Goal: Check status: Check status

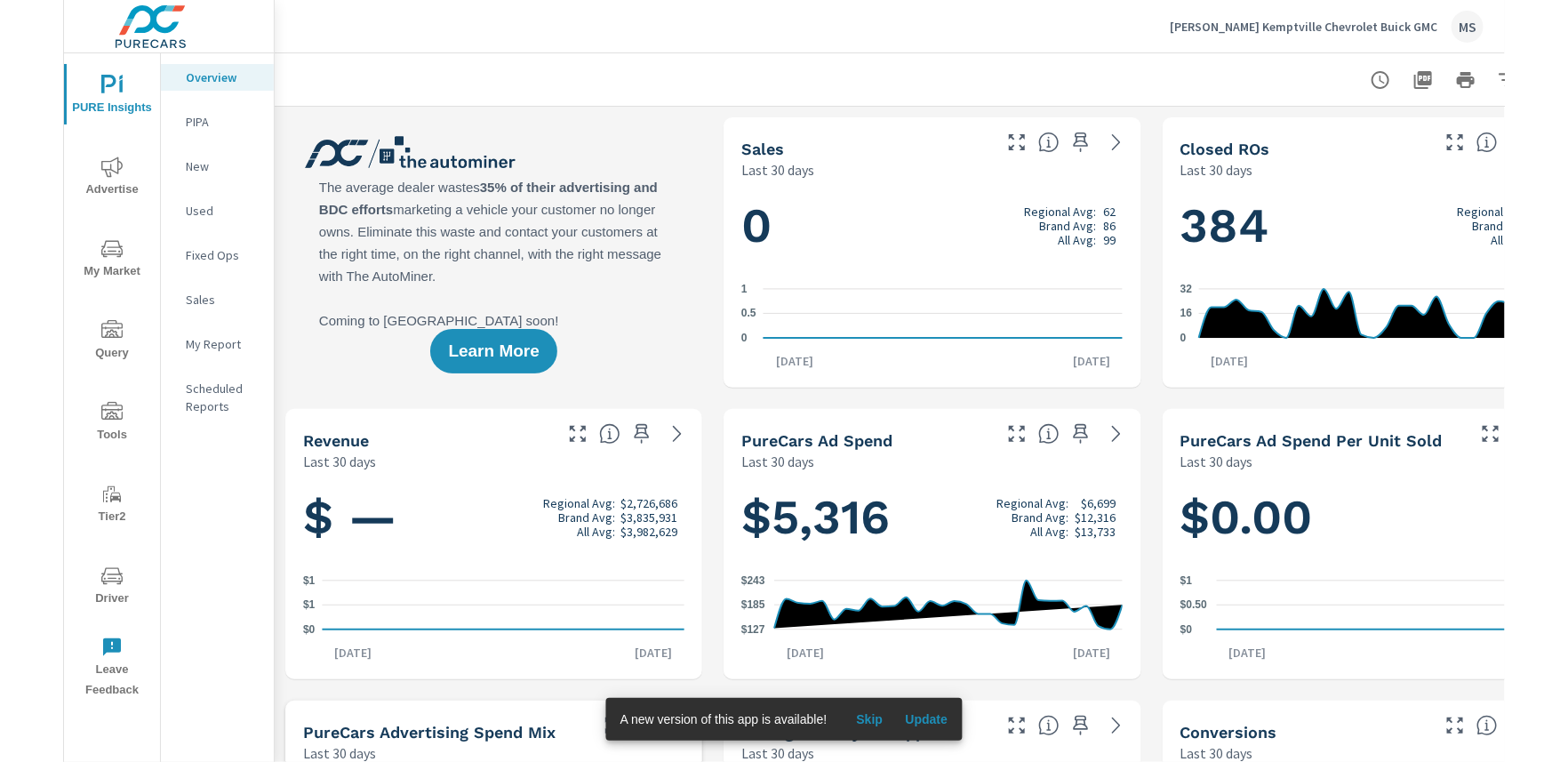
scroll to position [1, 0]
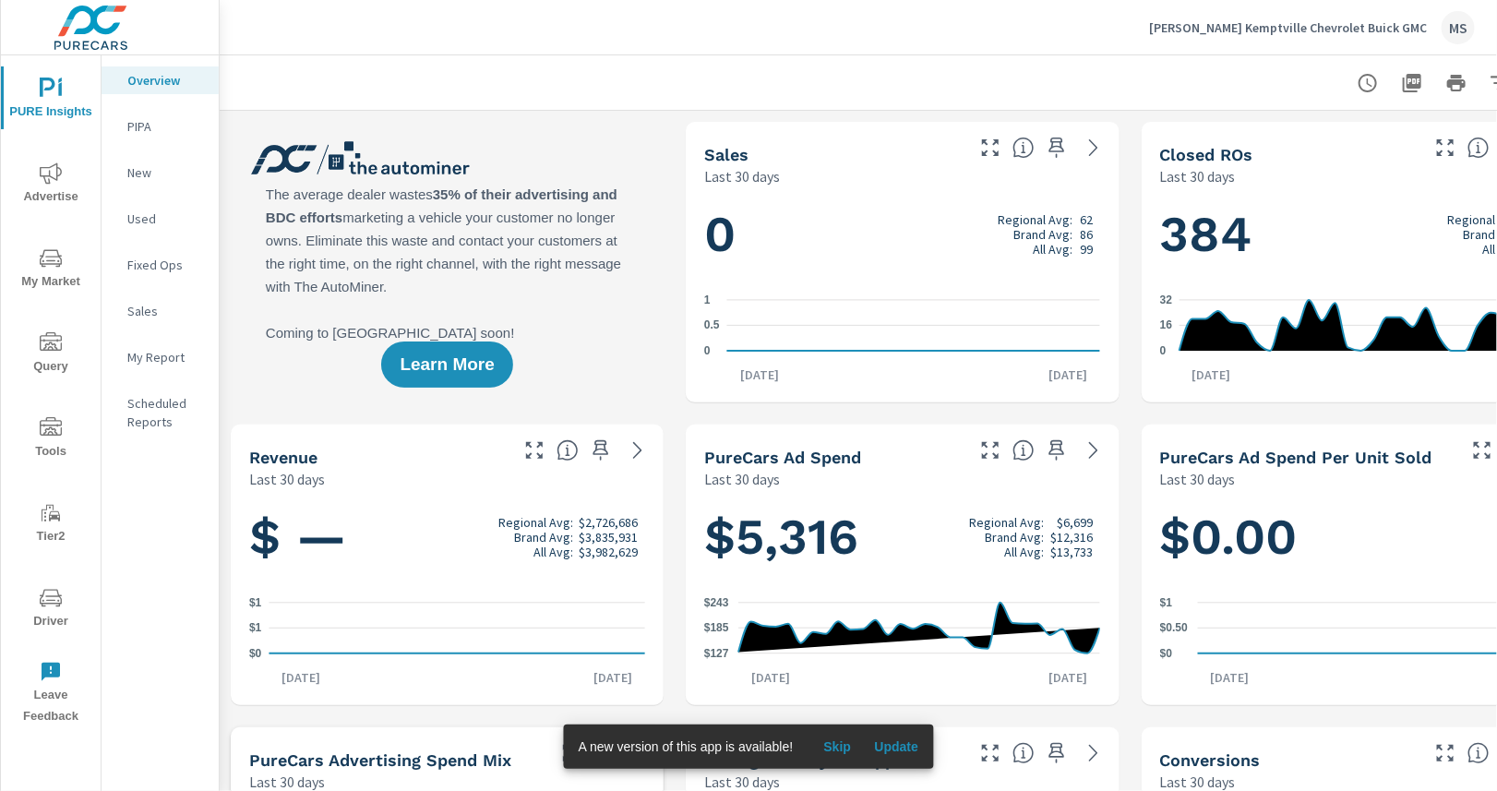
click at [1492, 31] on div "[PERSON_NAME] Kemptville Chevrolet Buick GMC MS" at bounding box center [858, 27] width 1277 height 54
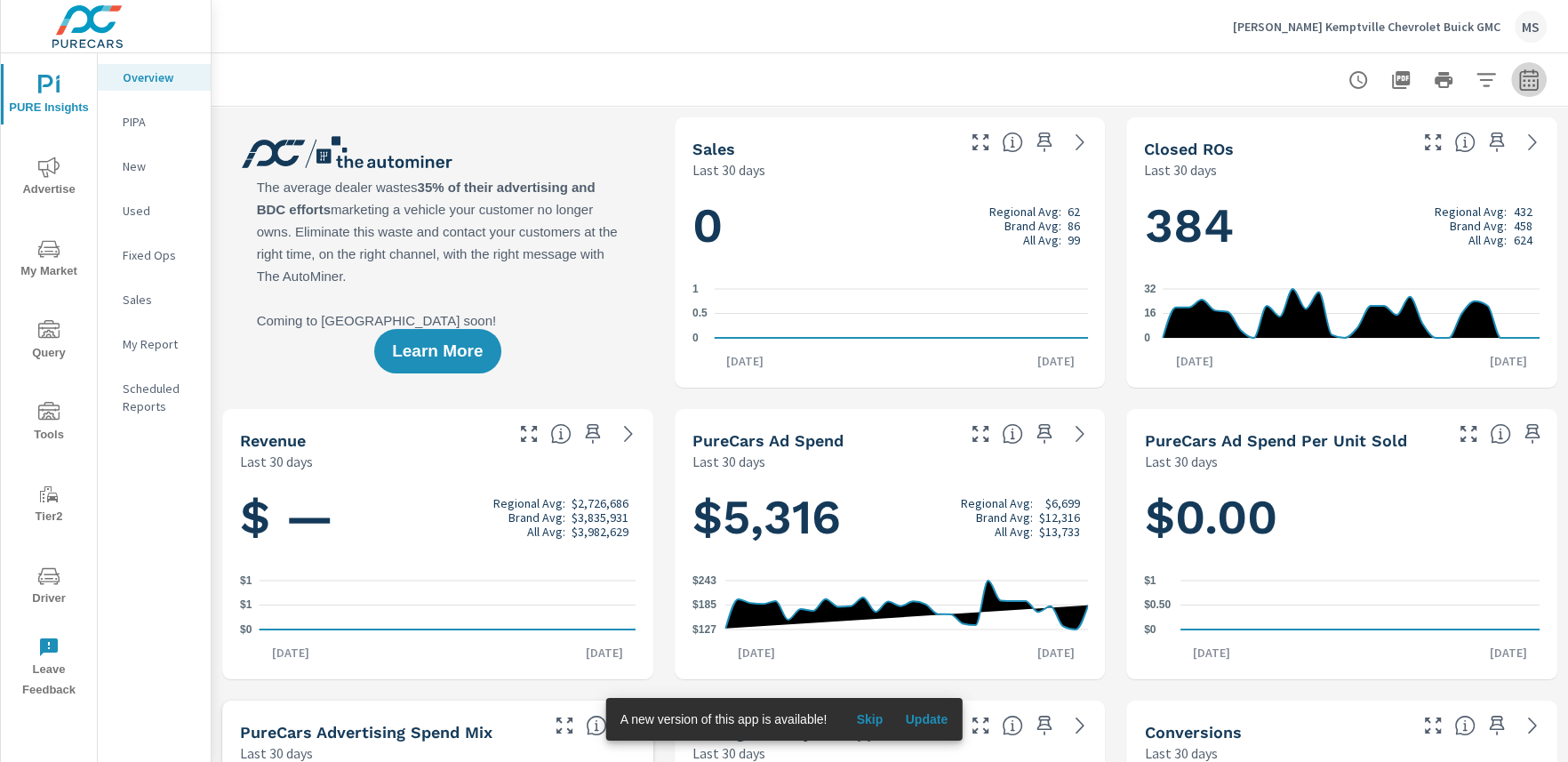
click at [1441, 81] on icon "button" at bounding box center [1529, 82] width 12 height 7
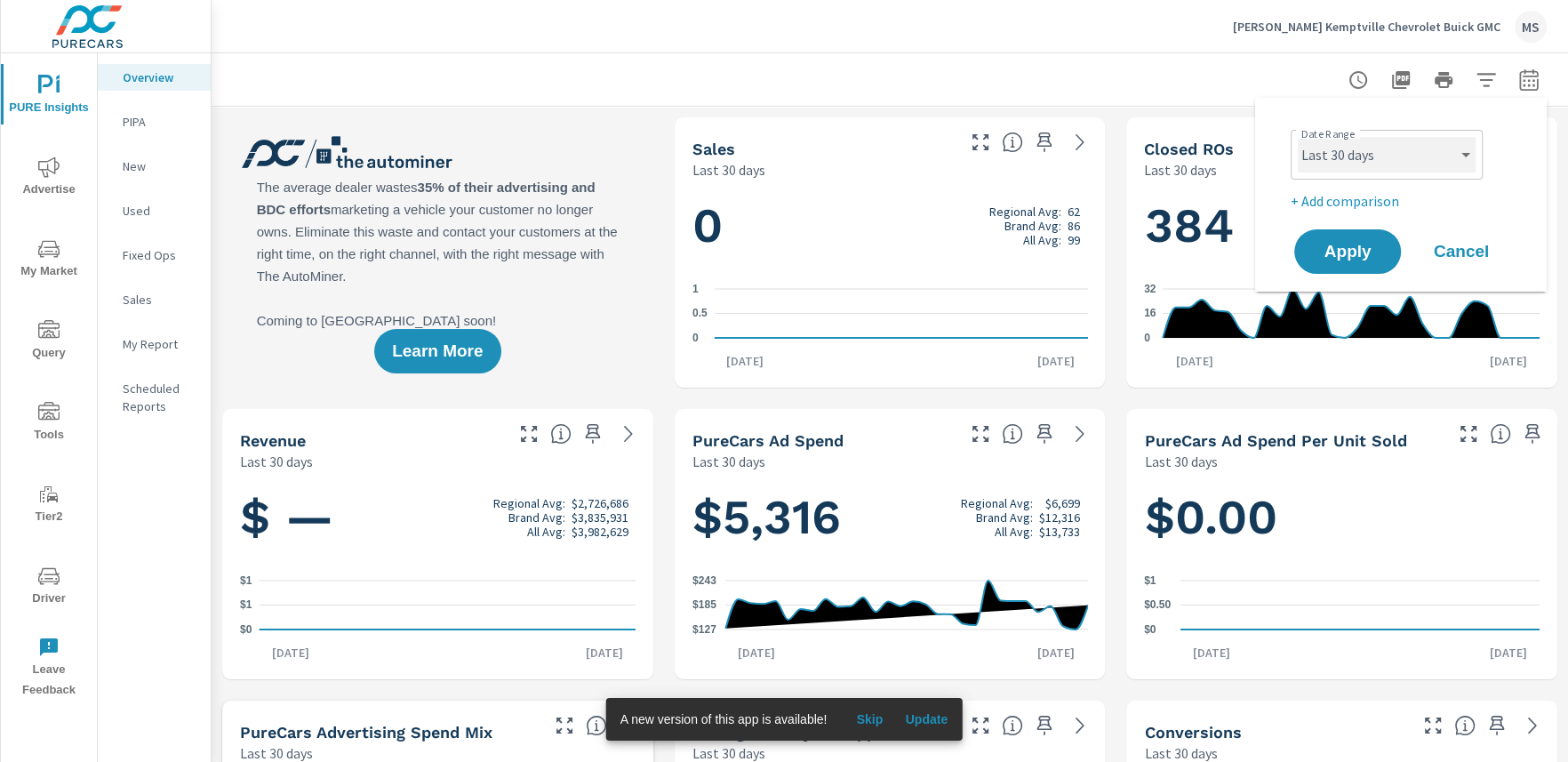
click at [1441, 160] on select "Custom [DATE] Last week Last 7 days Last 14 days Last 30 days Last 45 days Last…" at bounding box center [1386, 154] width 178 height 36
click at [1297, 137] on select "Custom [DATE] Last week Last 7 days Last 14 days Last 30 days Last 45 days Last…" at bounding box center [1386, 154] width 178 height 36
select select "Last month"
click at [1347, 199] on p "+ Add comparison" at bounding box center [1404, 200] width 227 height 21
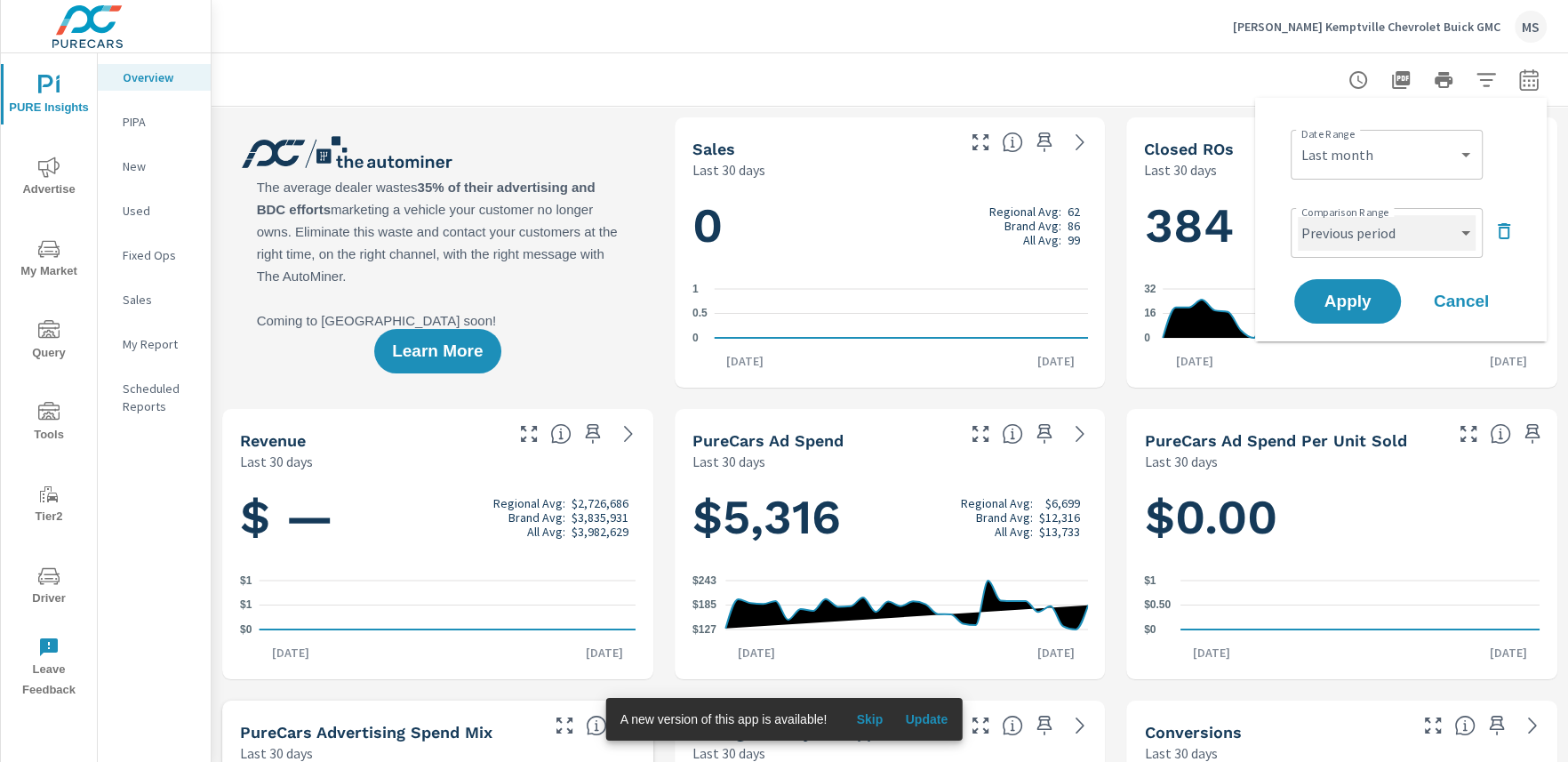
click at [1351, 230] on select "Custom Previous period Previous month Previous year" at bounding box center [1386, 232] width 178 height 36
click at [1297, 215] on select "Custom Previous period Previous month Previous year" at bounding box center [1386, 232] width 178 height 36
select select "Previous month"
click at [1349, 298] on span "Apply" at bounding box center [1347, 302] width 73 height 17
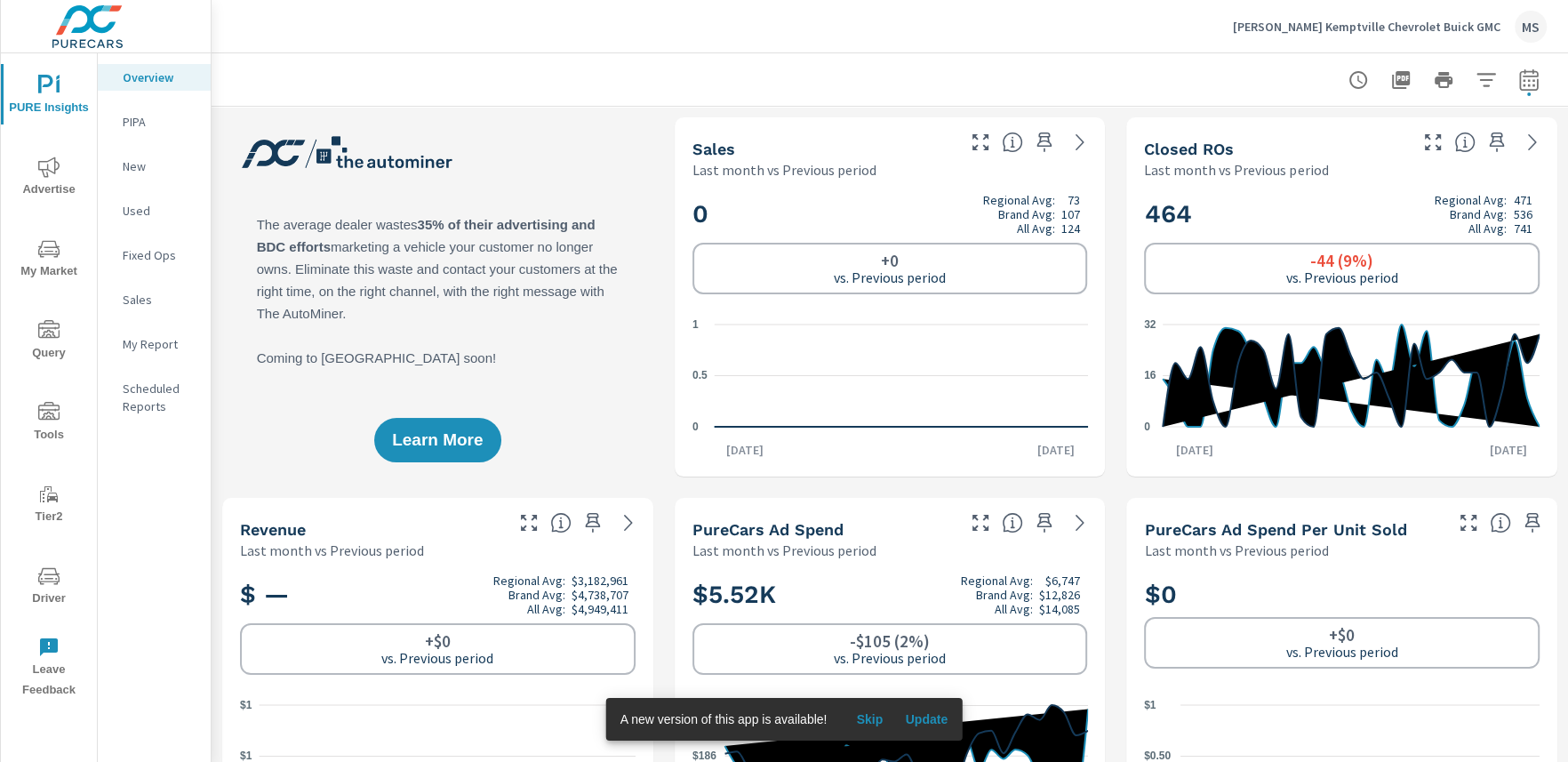
click at [160, 351] on p "My Report" at bounding box center [159, 344] width 74 height 17
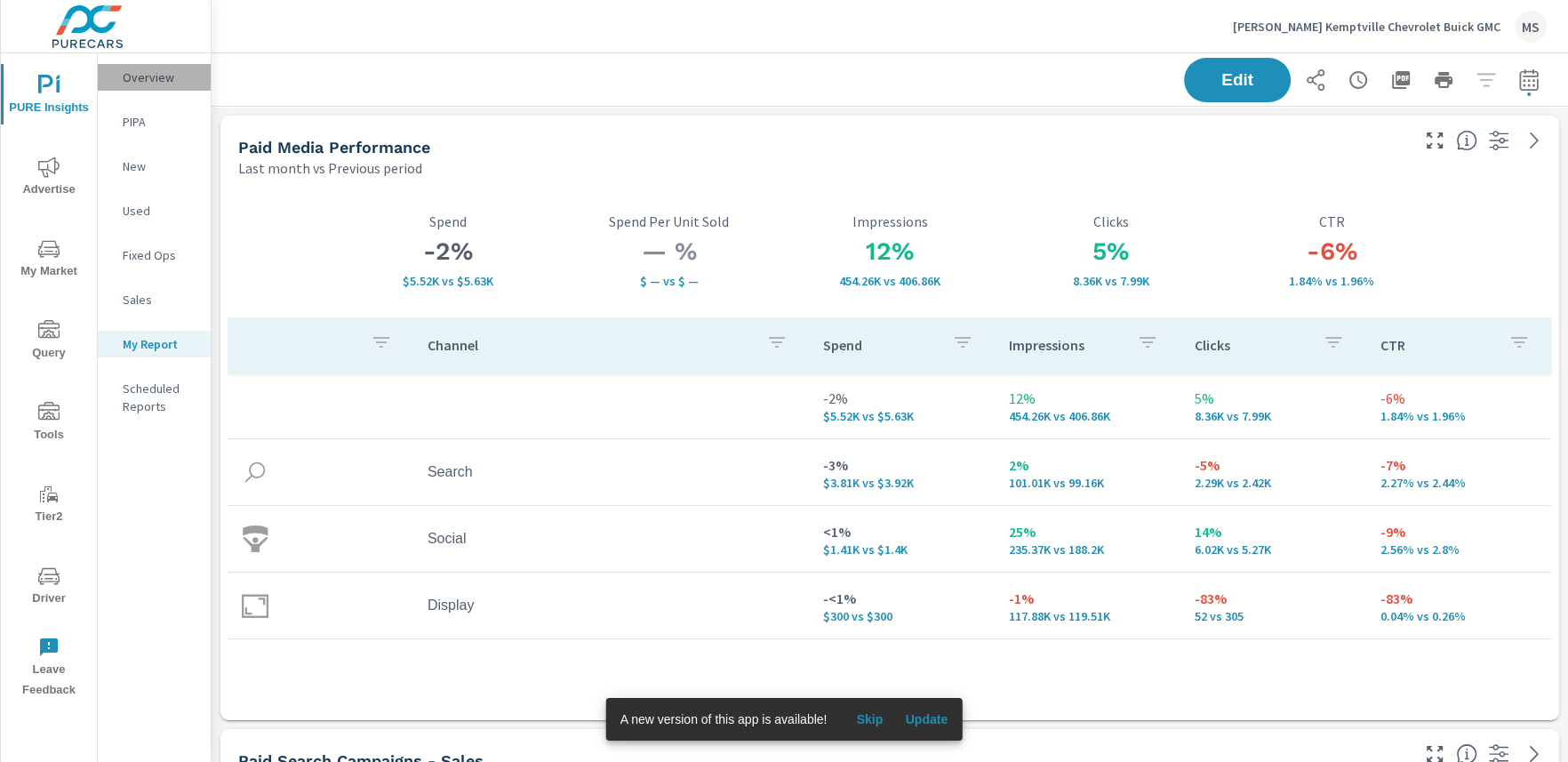
click at [146, 77] on p "Overview" at bounding box center [159, 77] width 74 height 17
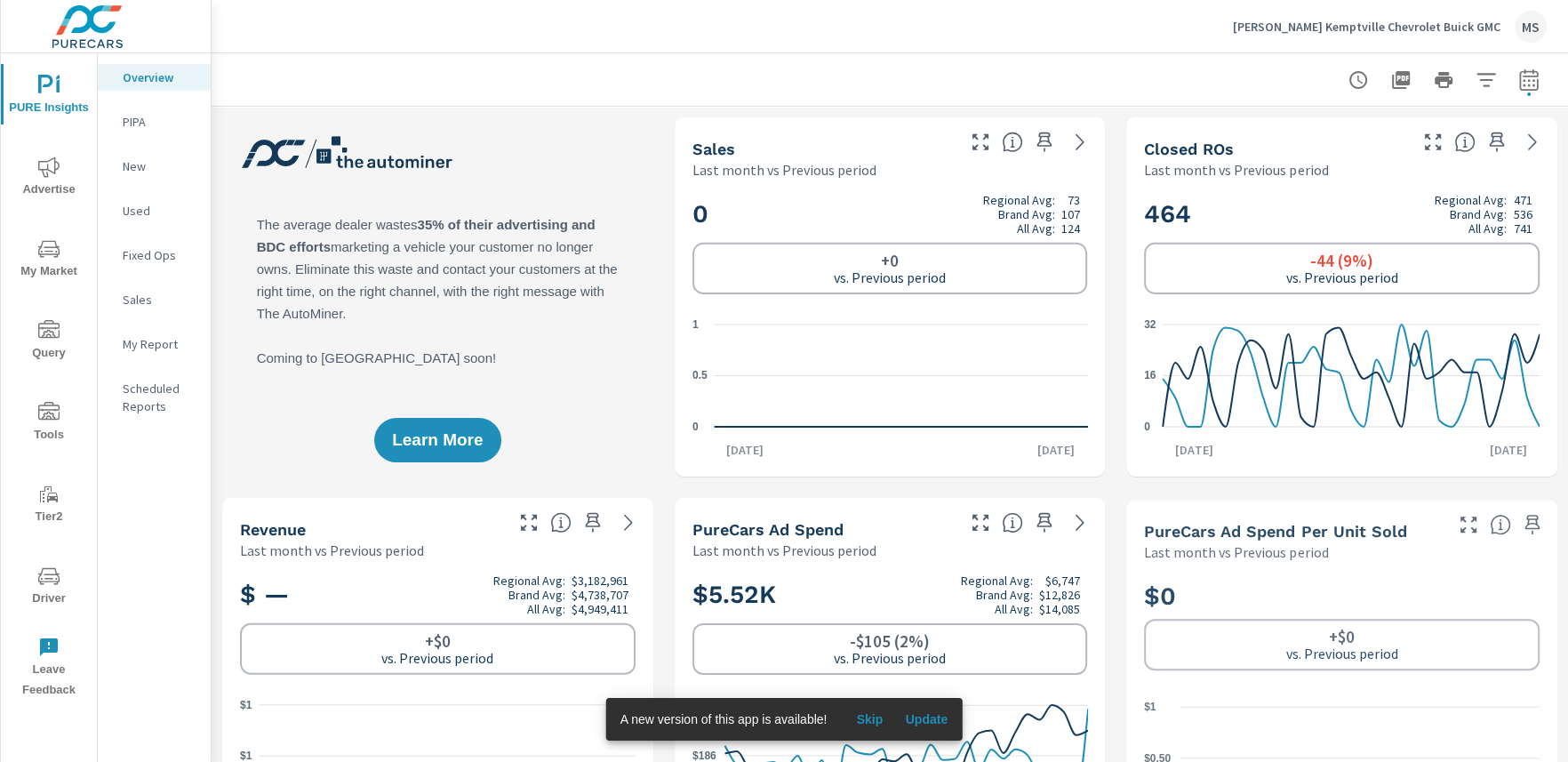
scroll to position [1, 0]
click at [46, 175] on icon "nav menu" at bounding box center [49, 167] width 21 height 21
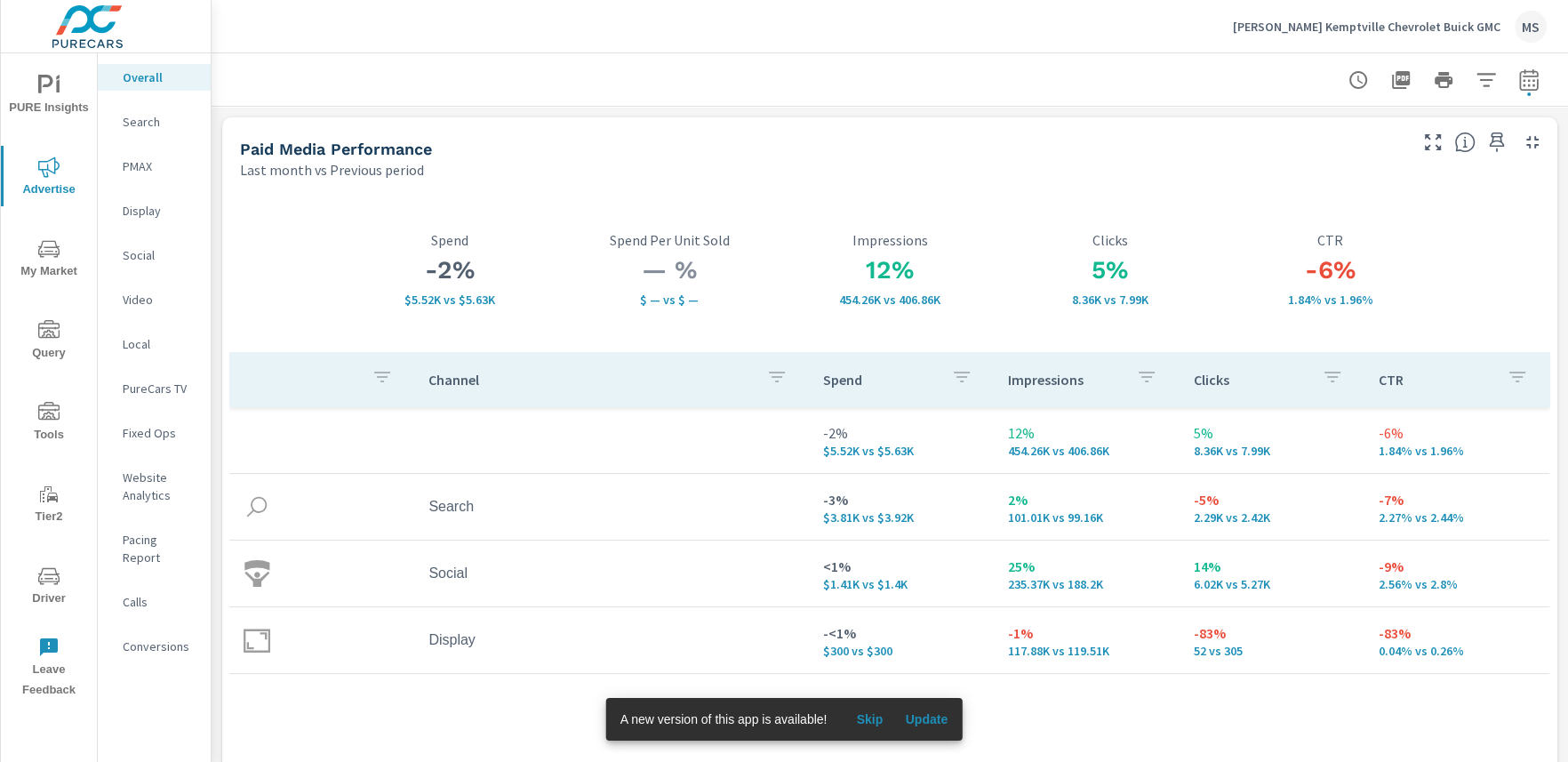
click at [151, 116] on p "Search" at bounding box center [159, 121] width 74 height 17
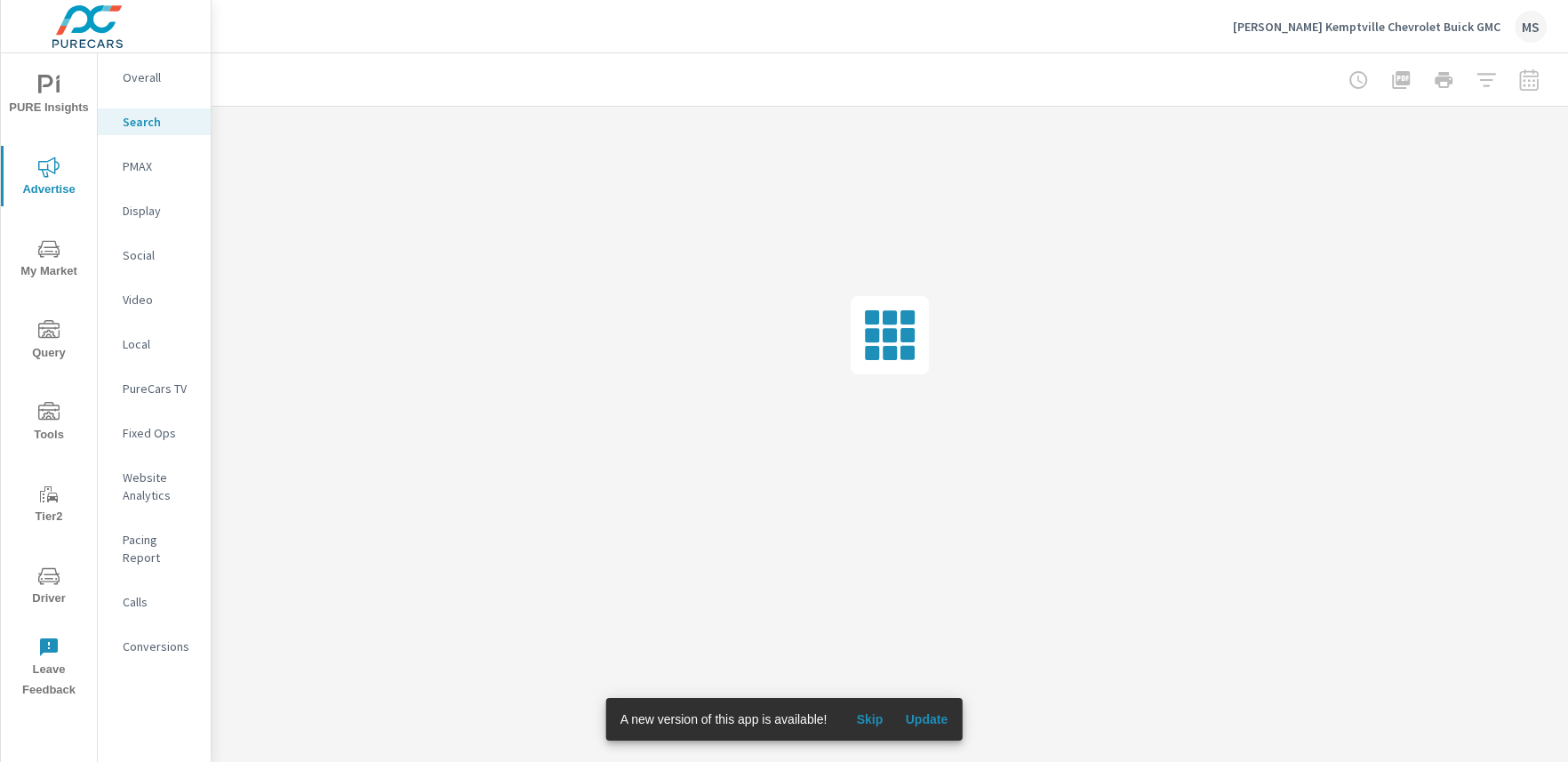
click at [58, 97] on span "PURE Insights" at bounding box center [48, 96] width 86 height 43
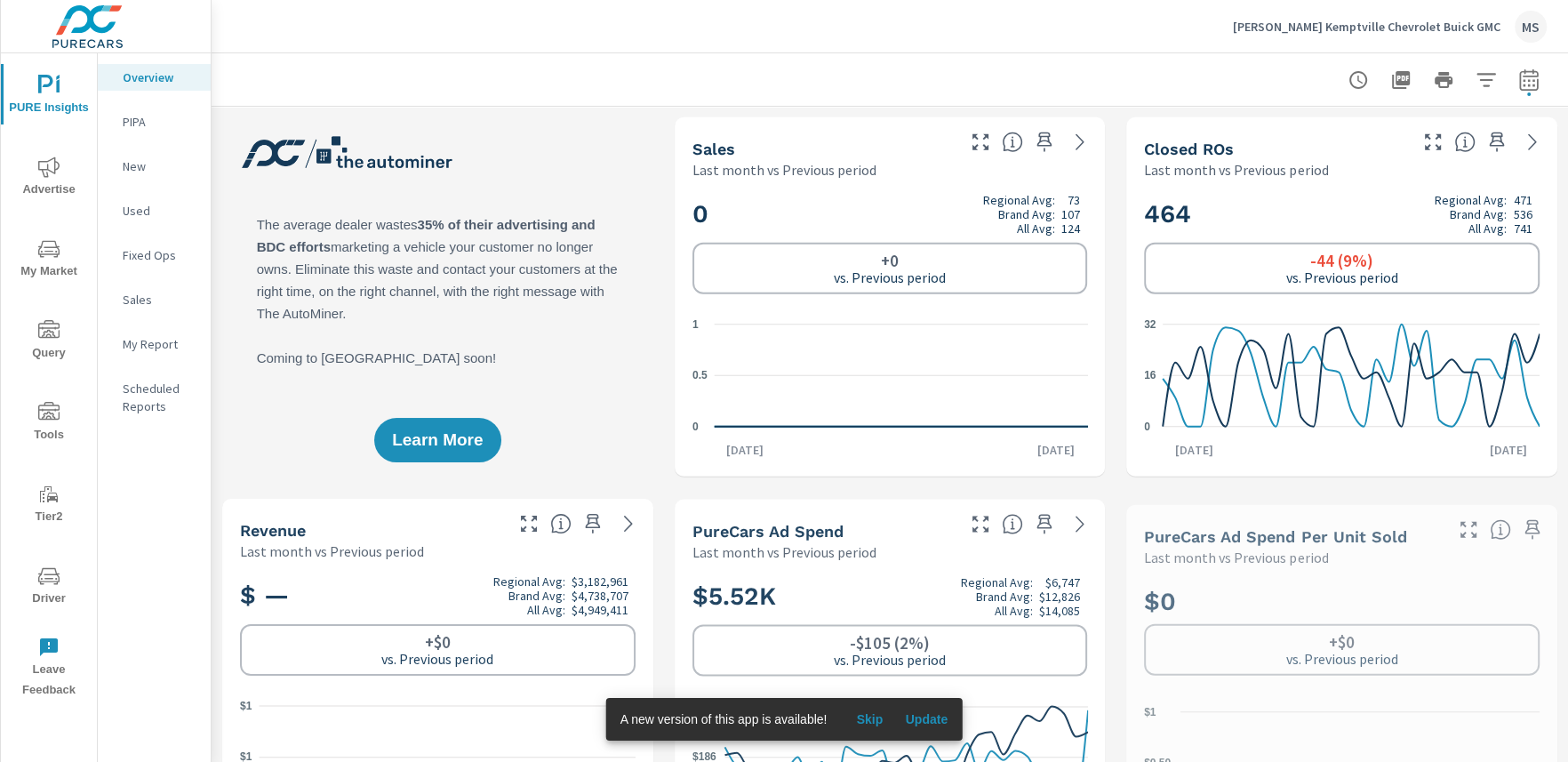
scroll to position [1, 0]
click at [153, 338] on p "My Report" at bounding box center [159, 344] width 74 height 17
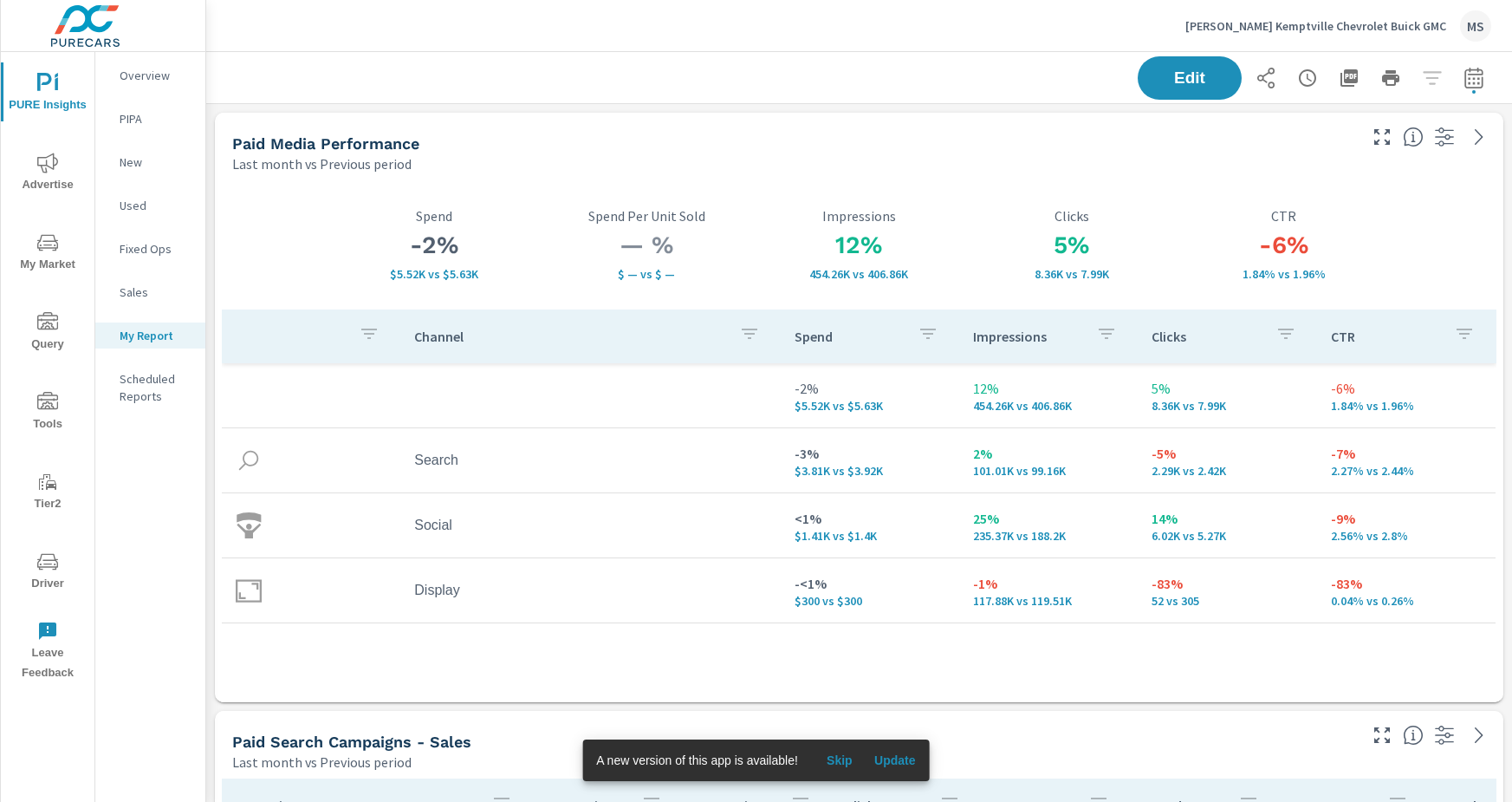
scroll to position [6, 0]
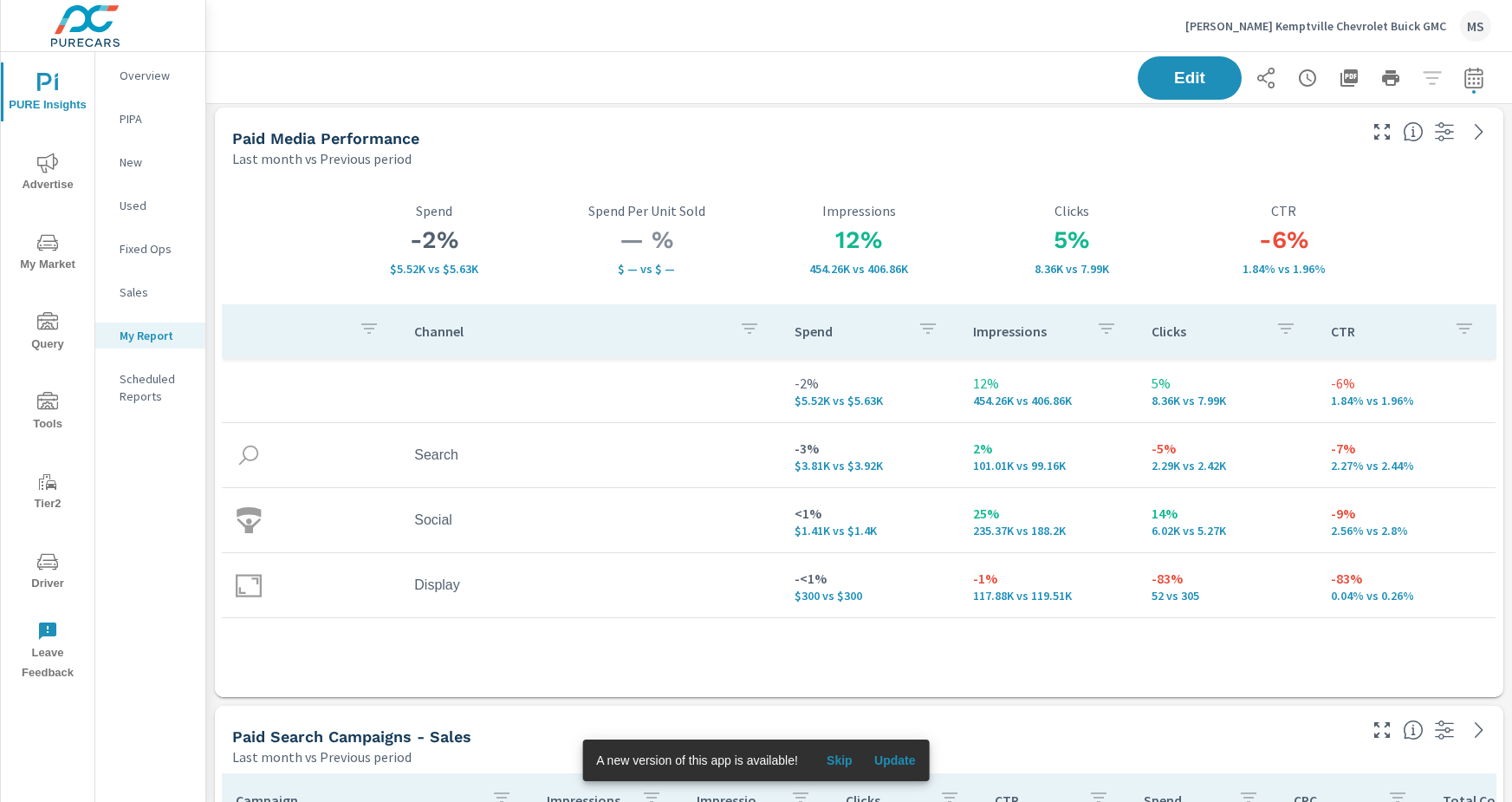
click at [44, 168] on icon "nav menu" at bounding box center [48, 162] width 21 height 21
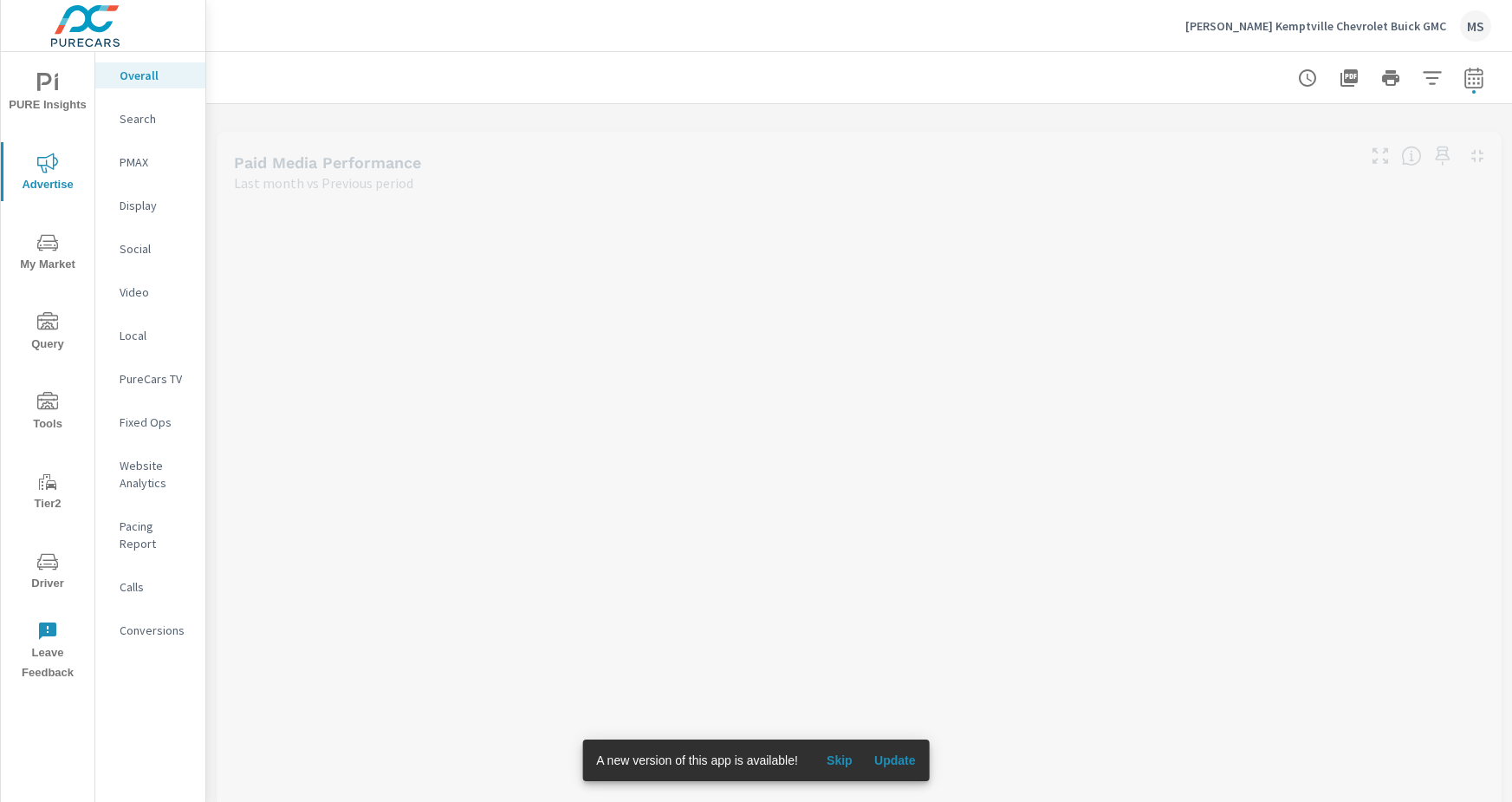
click at [129, 110] on p "Search" at bounding box center [155, 118] width 72 height 17
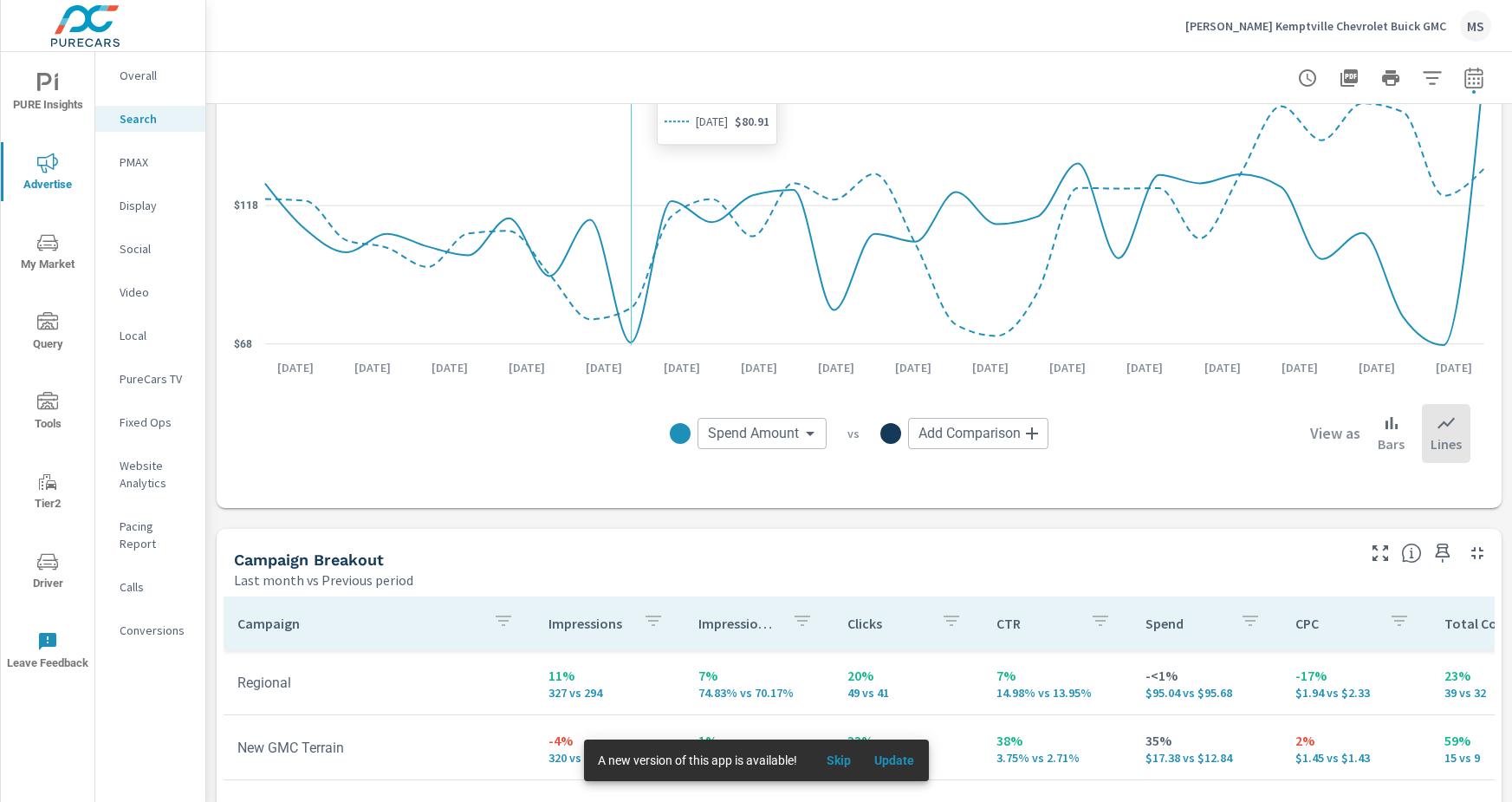
scroll to position [1262, 0]
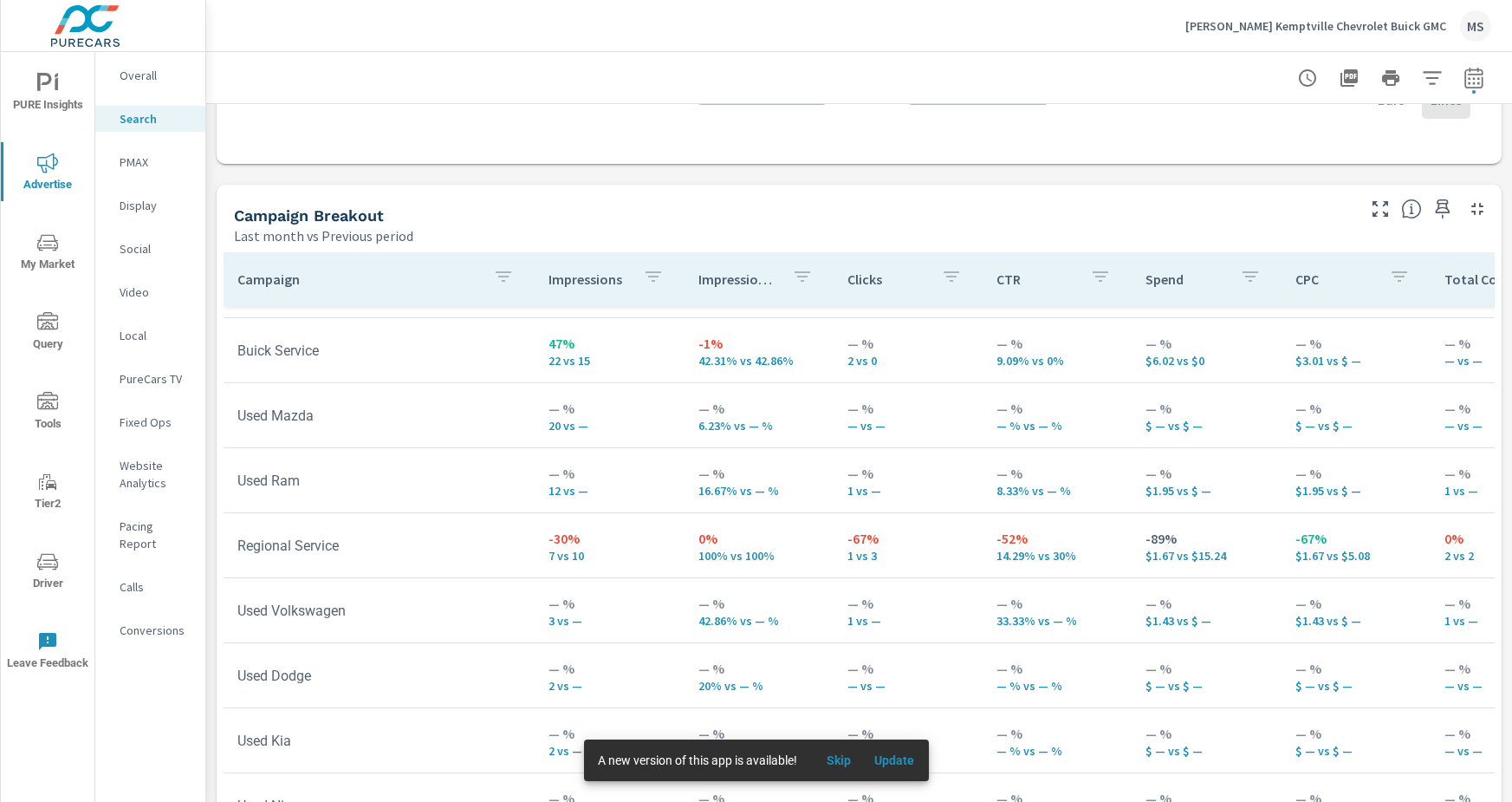
scroll to position [1712, 0]
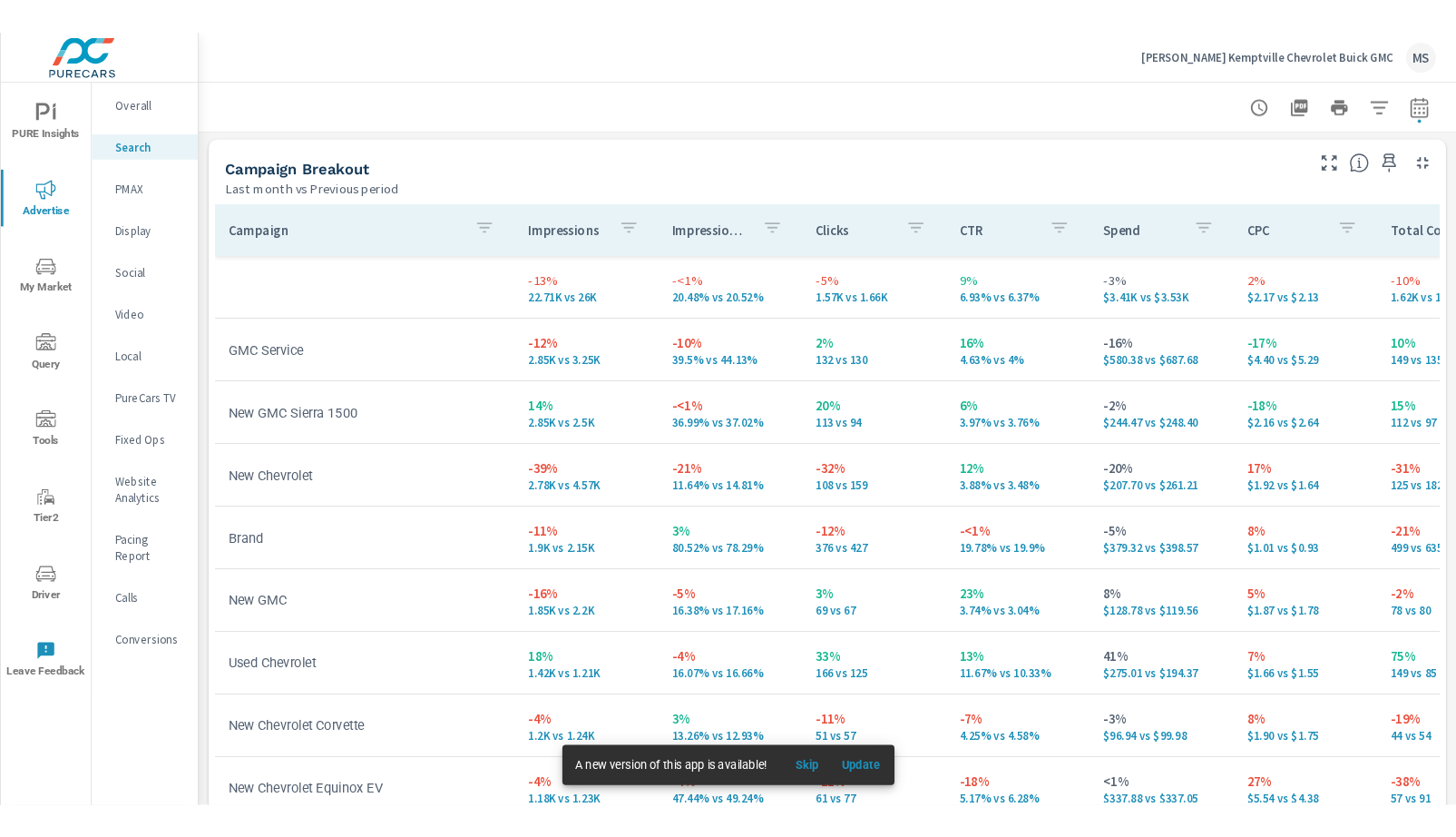
scroll to position [1759, 0]
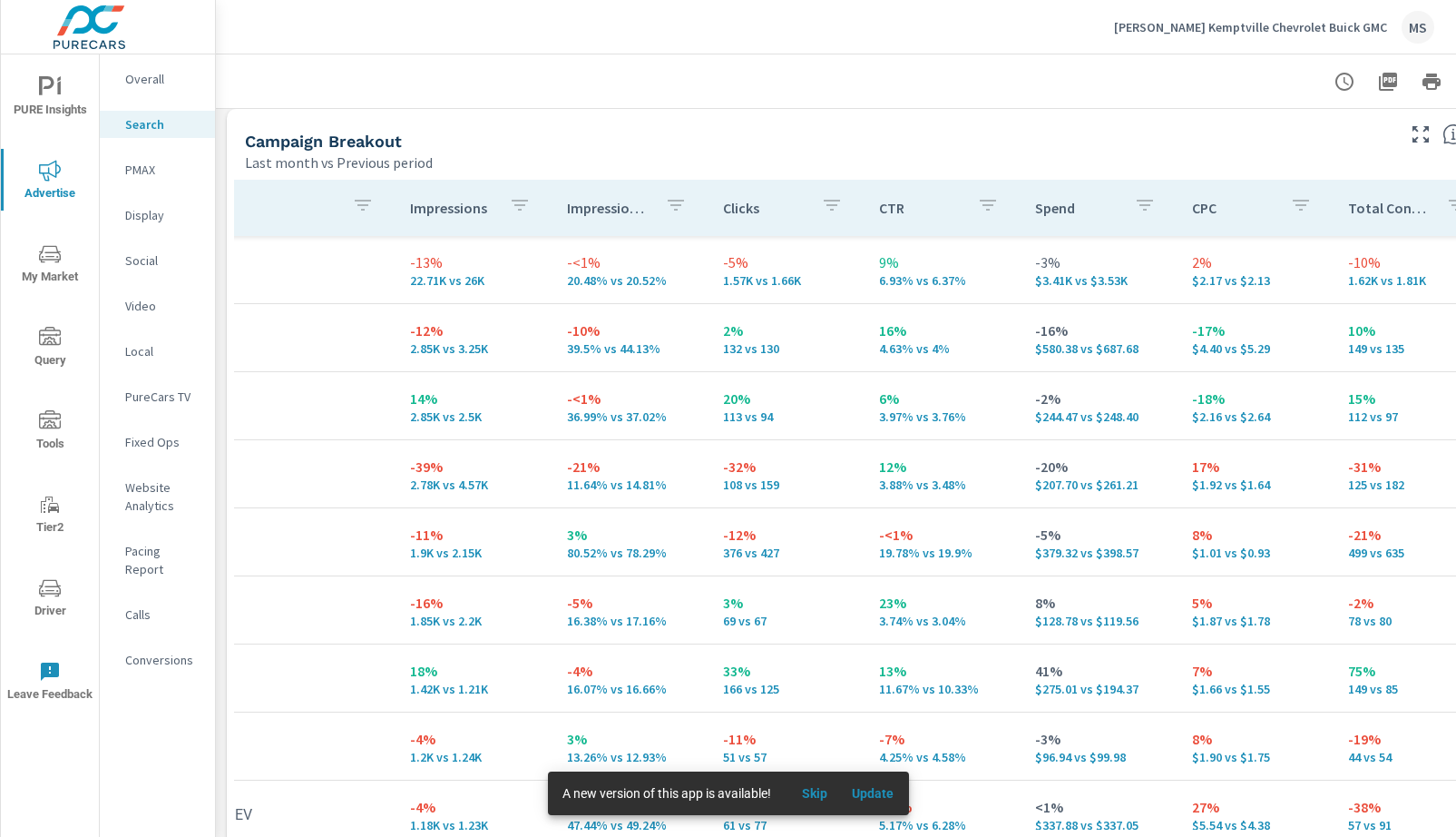
scroll to position [0, 166]
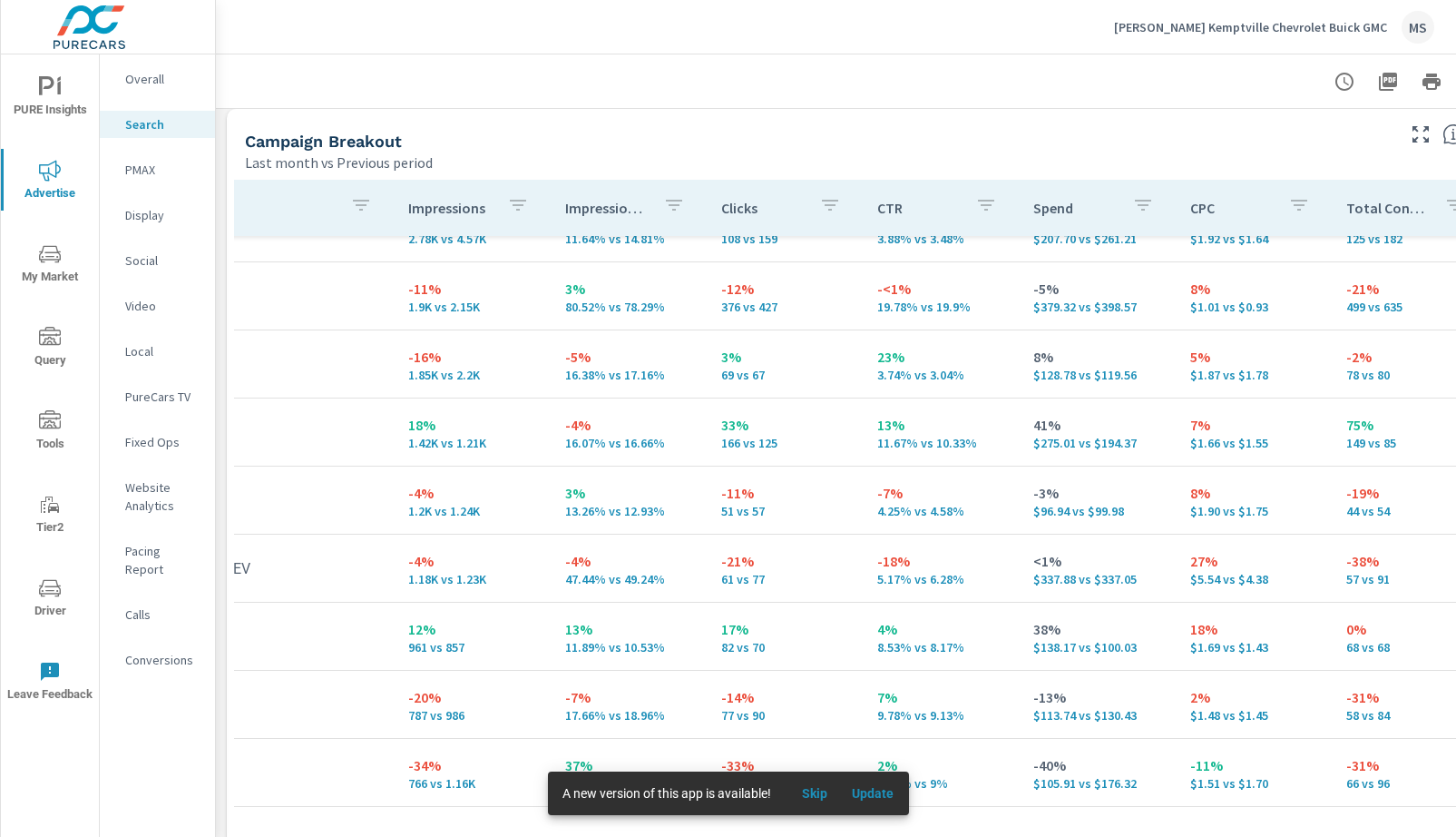
scroll to position [246, 0]
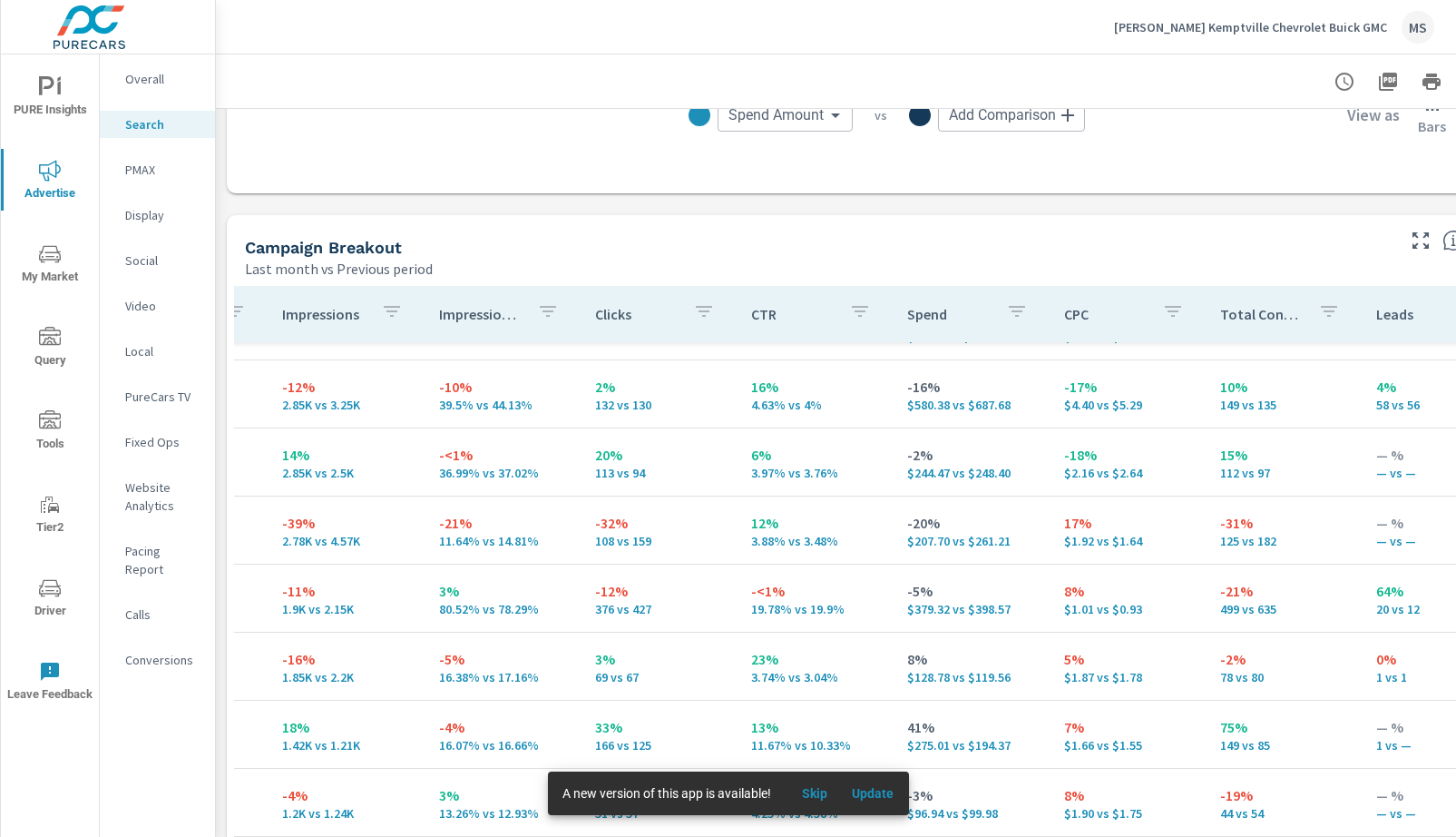
scroll to position [50, 313]
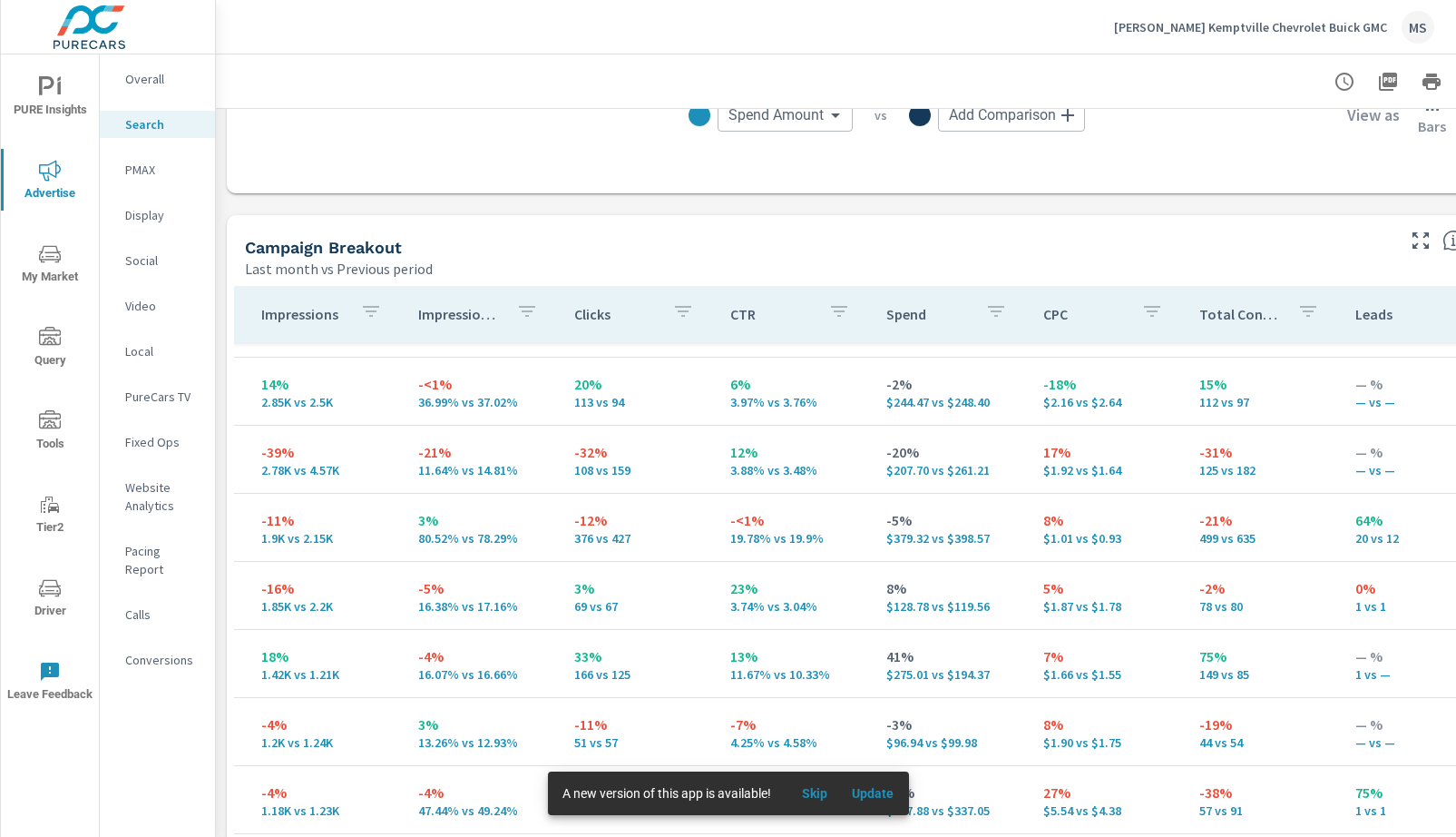
scroll to position [124, 313]
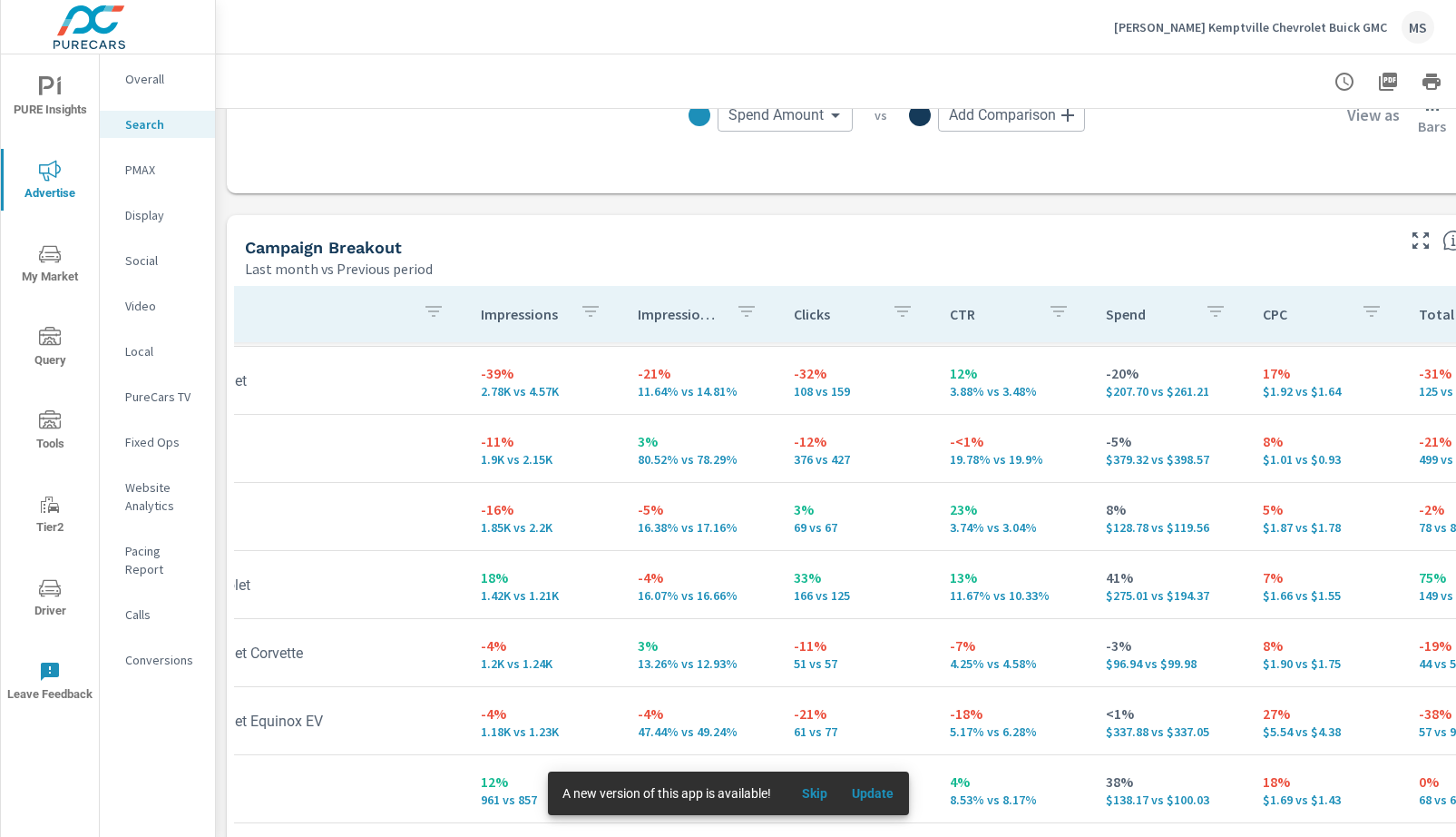
scroll to position [200, 96]
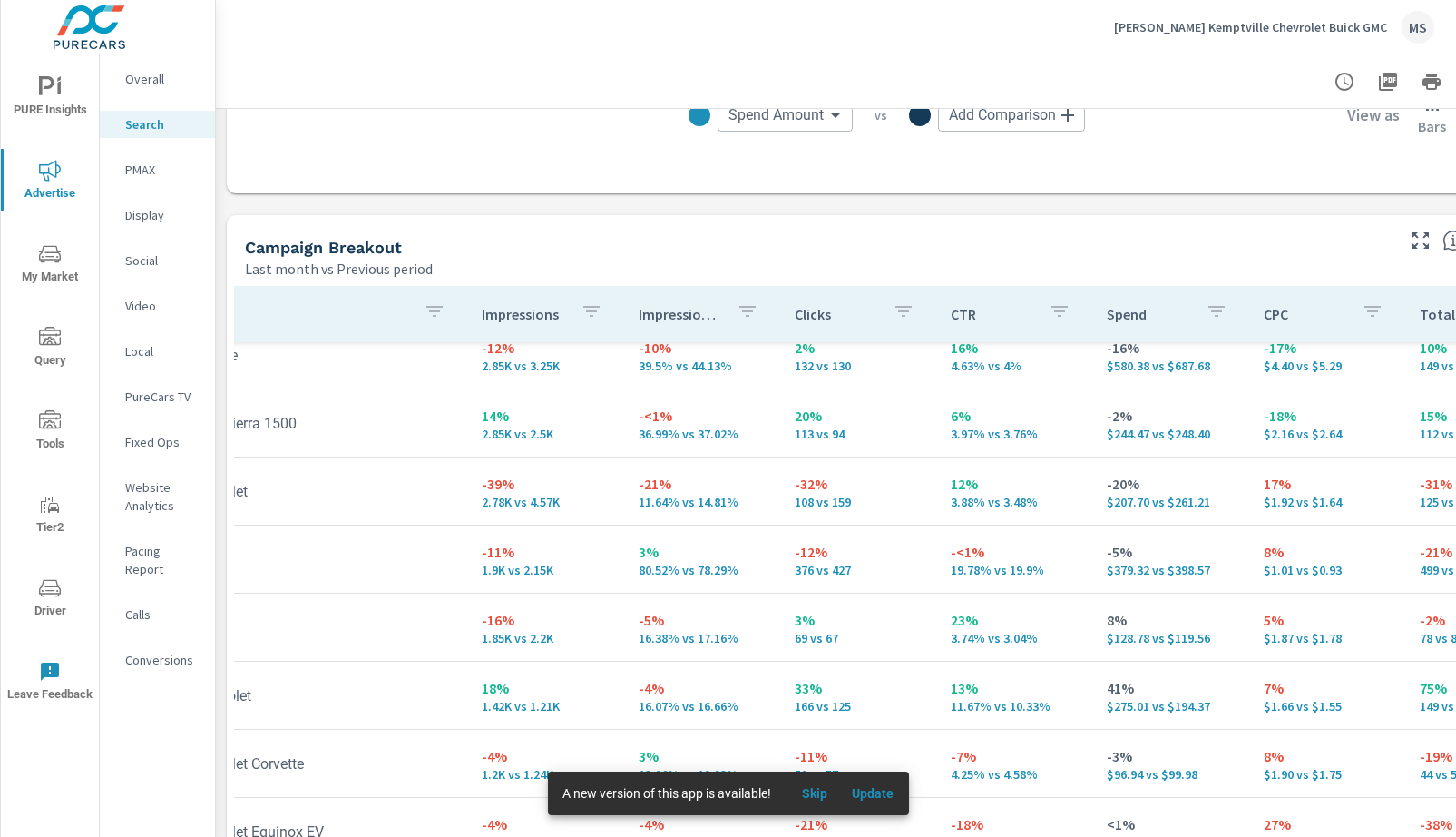
scroll to position [89, 95]
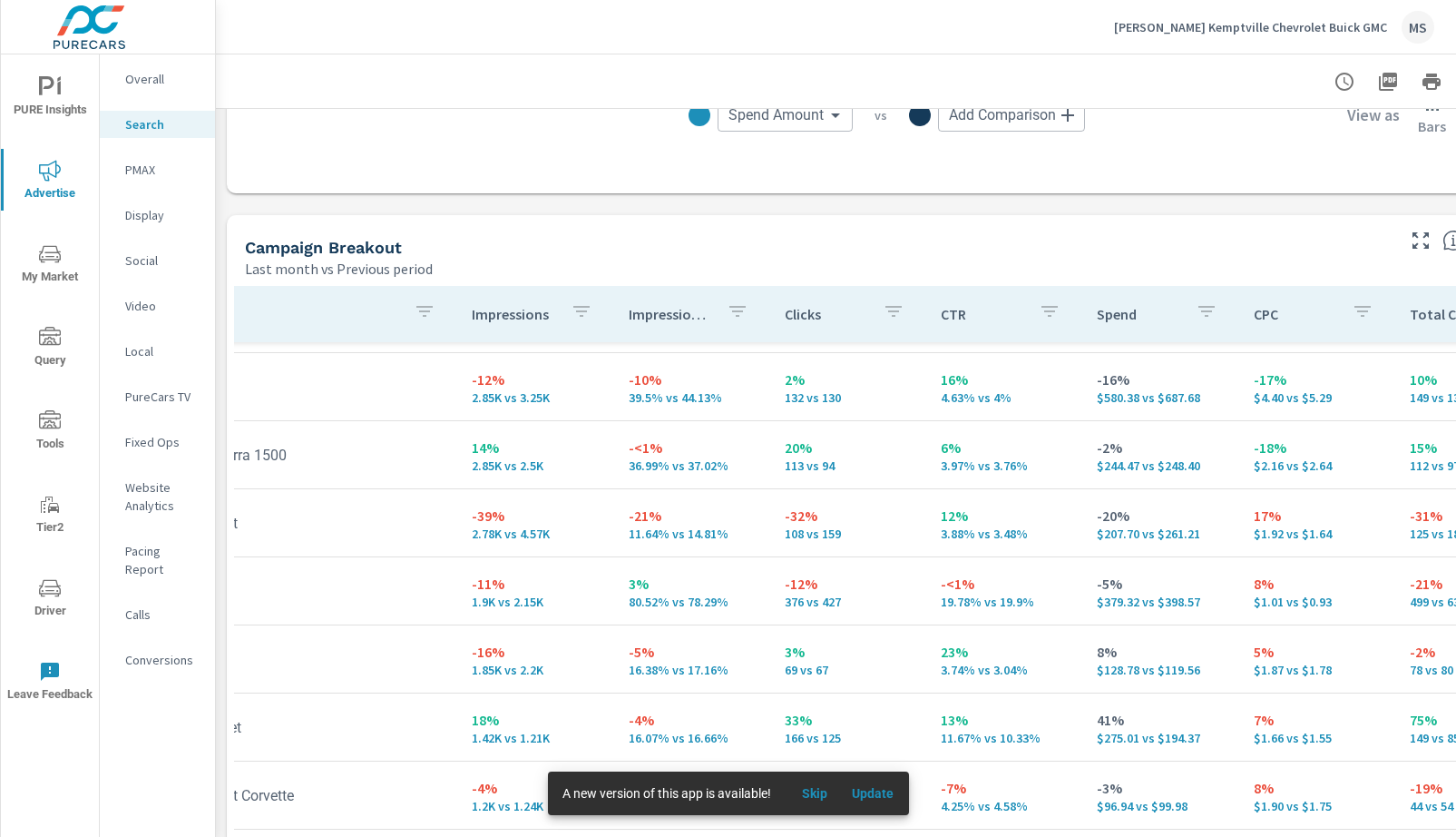
scroll to position [64, 102]
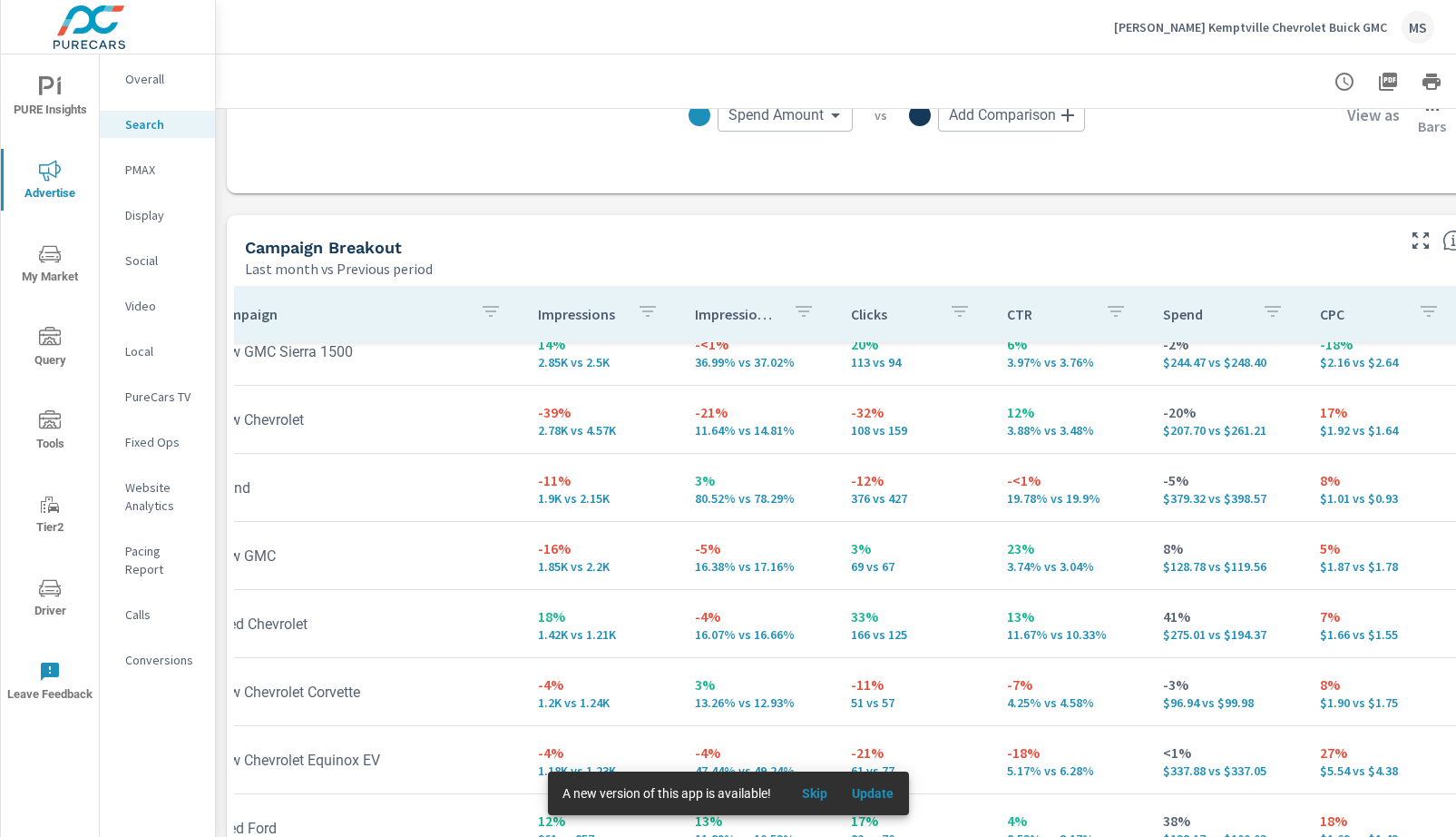
scroll to position [160, 0]
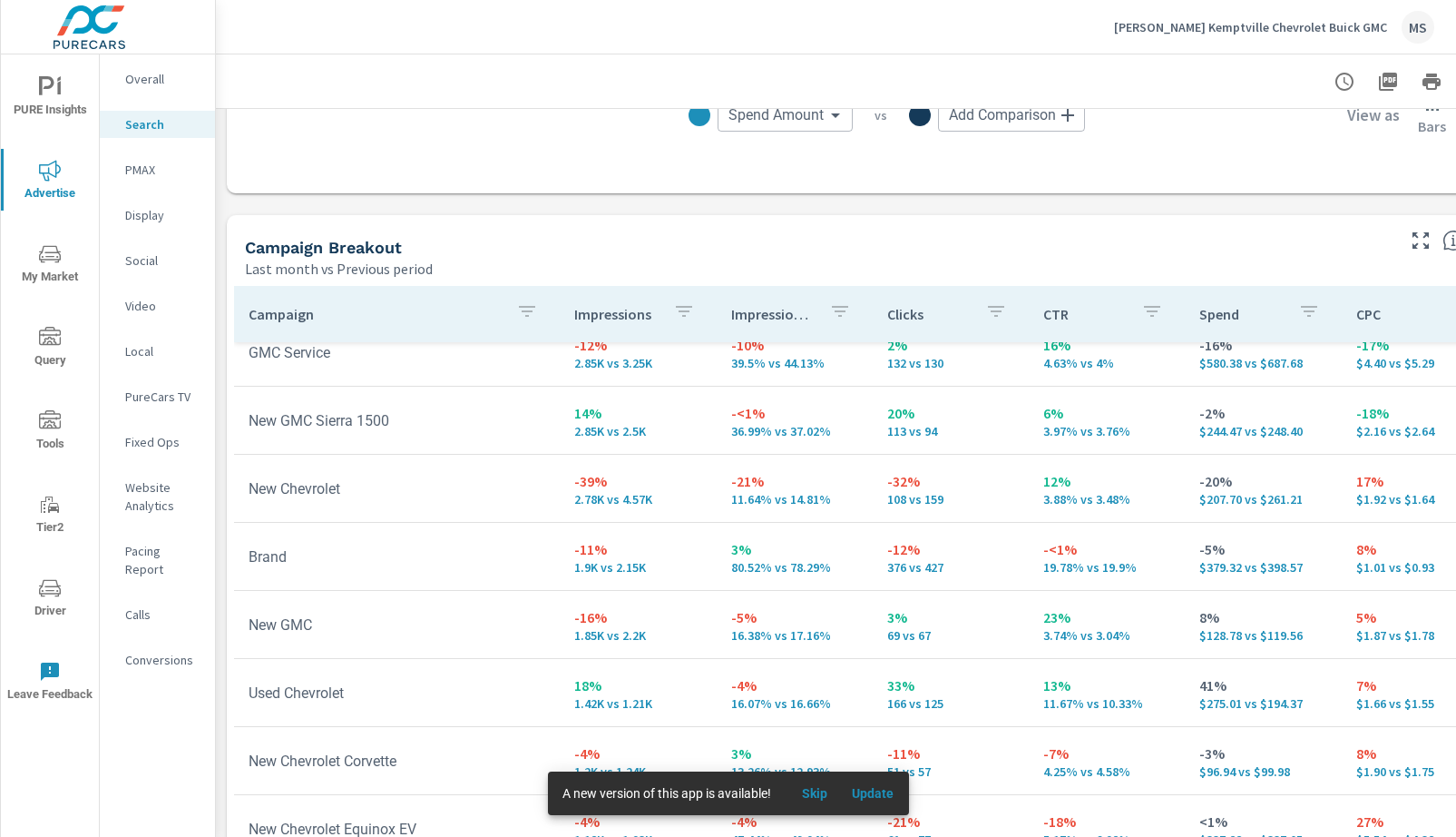
scroll to position [89, 0]
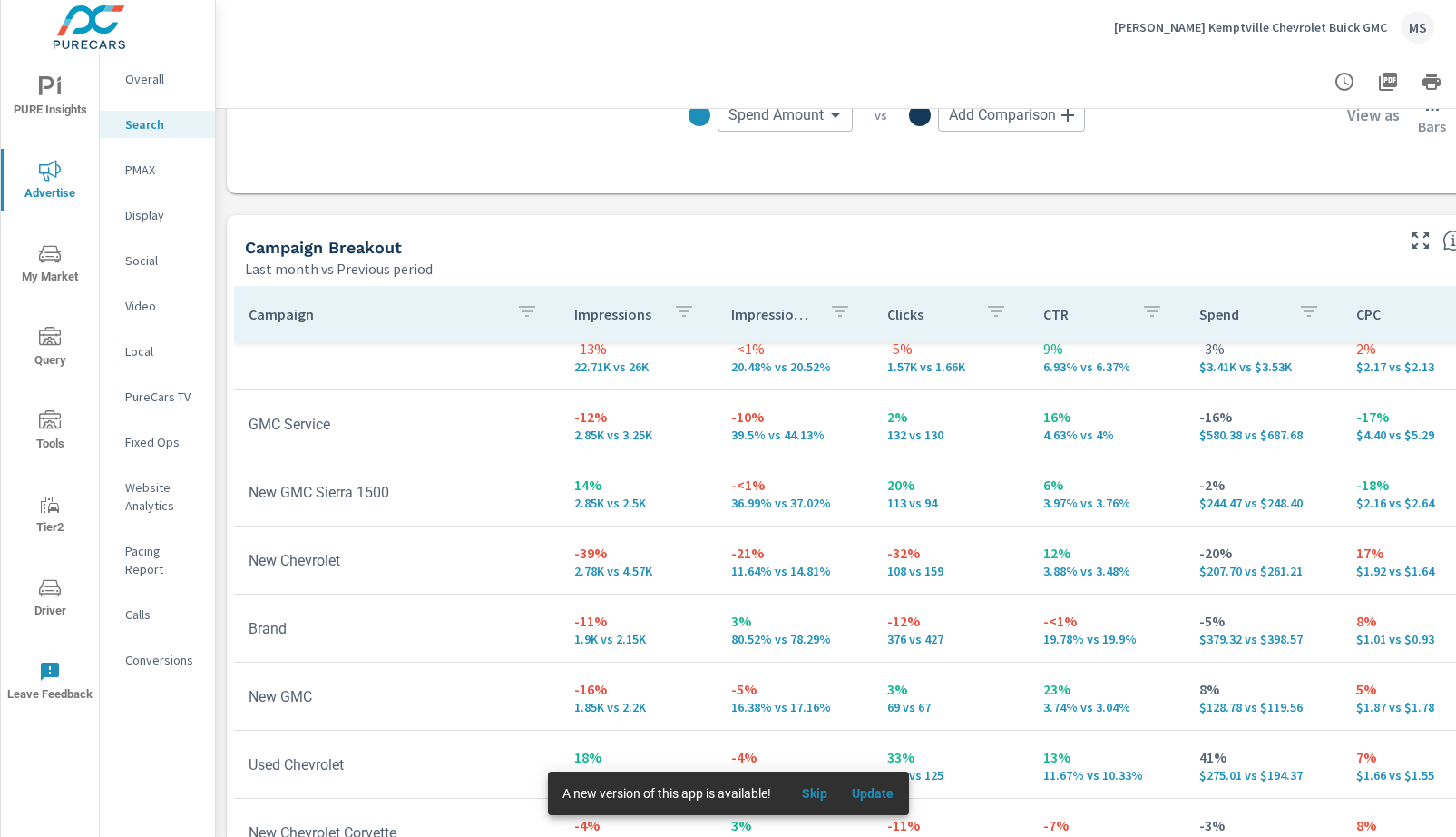
scroll to position [19, 0]
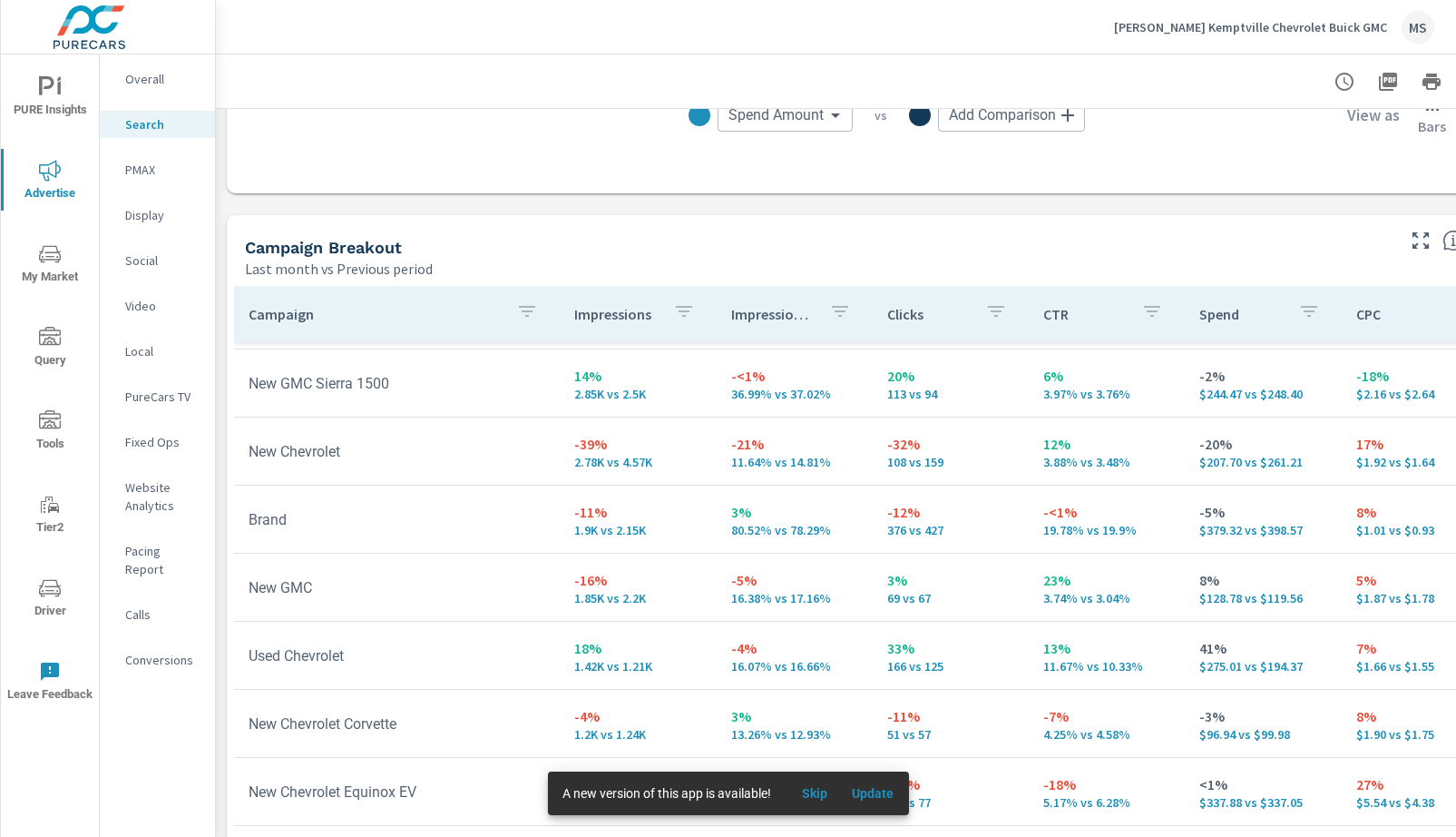
scroll to position [130, 0]
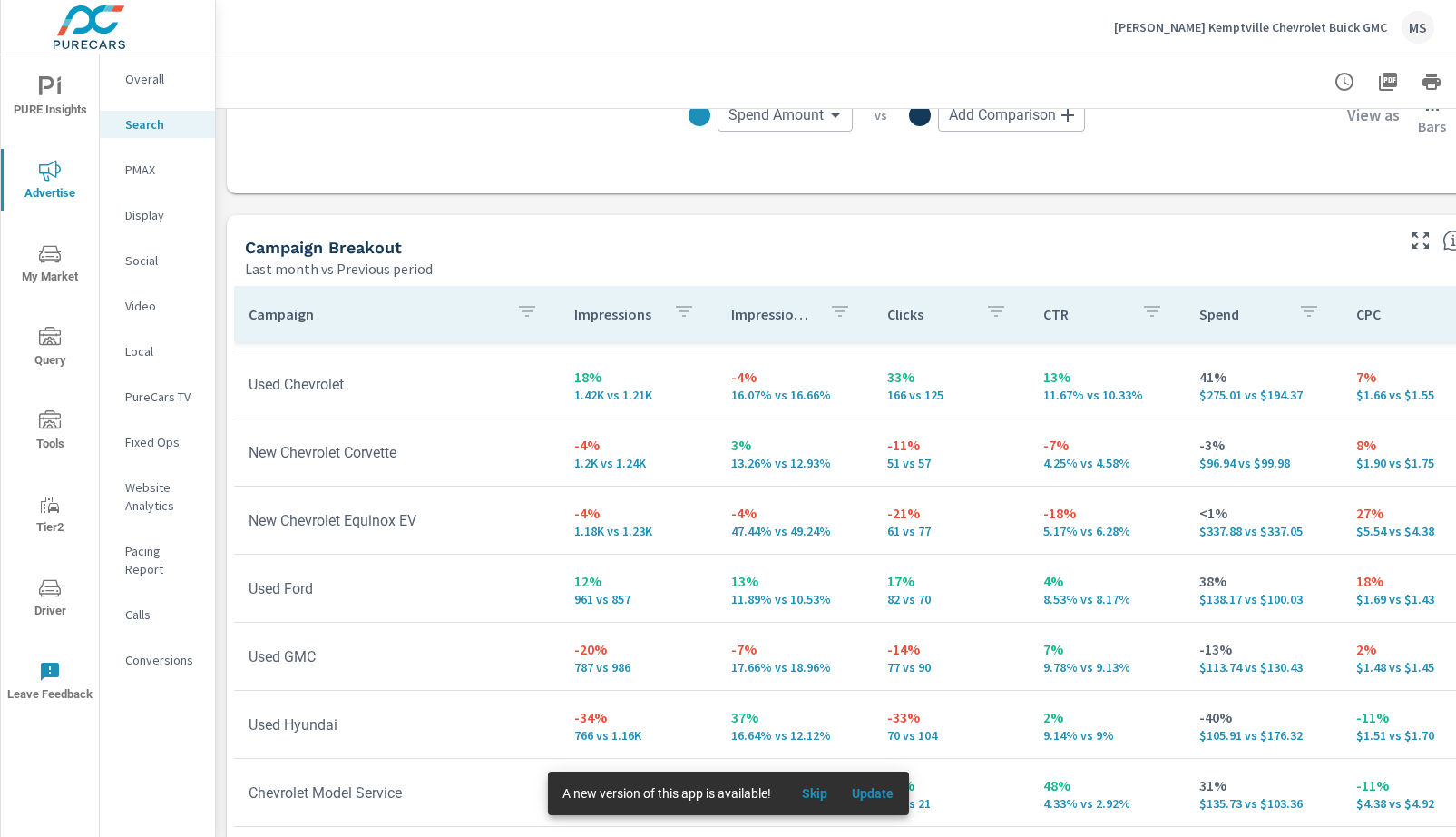
scroll to position [417, 0]
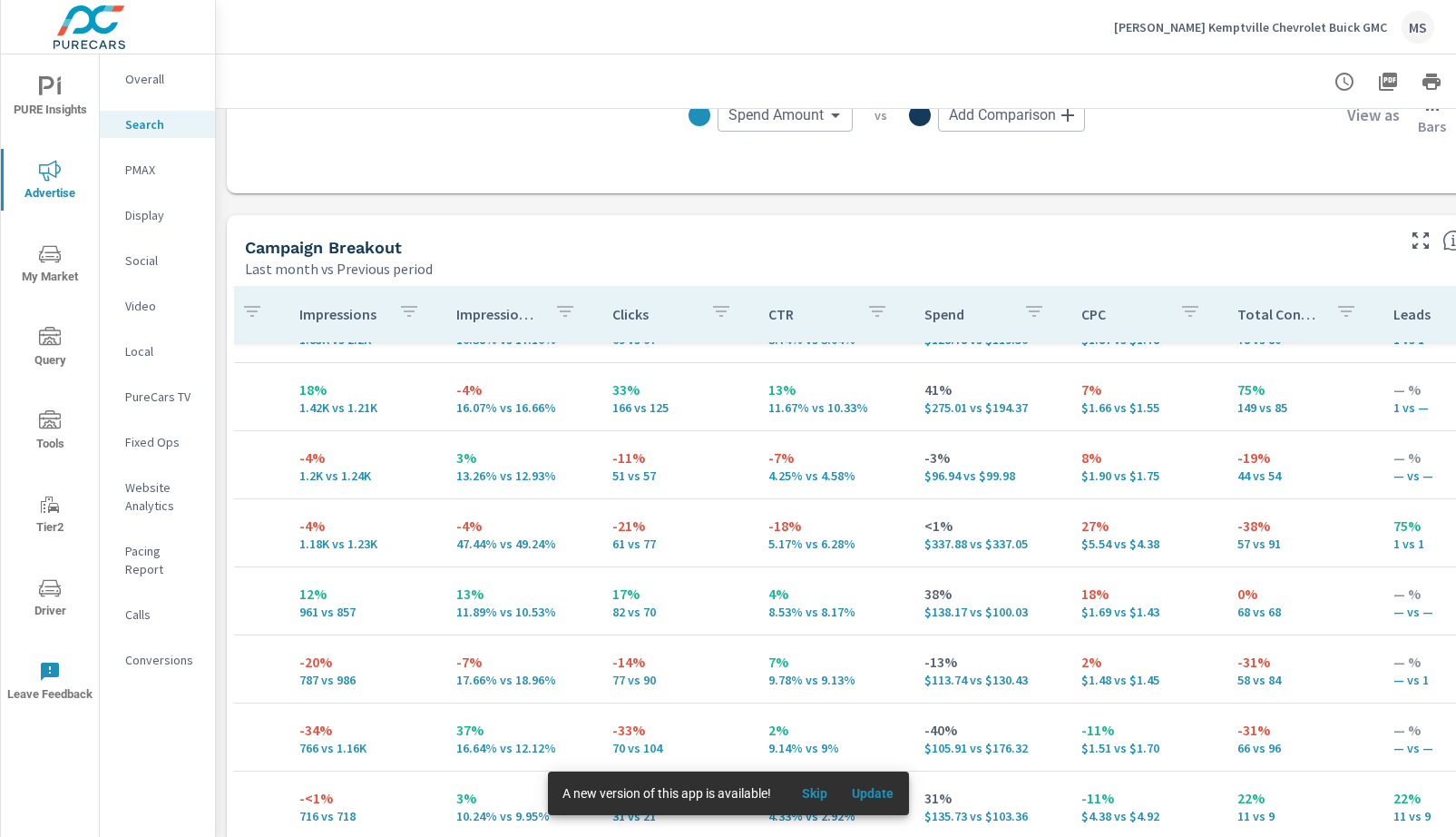
scroll to position [388, 0]
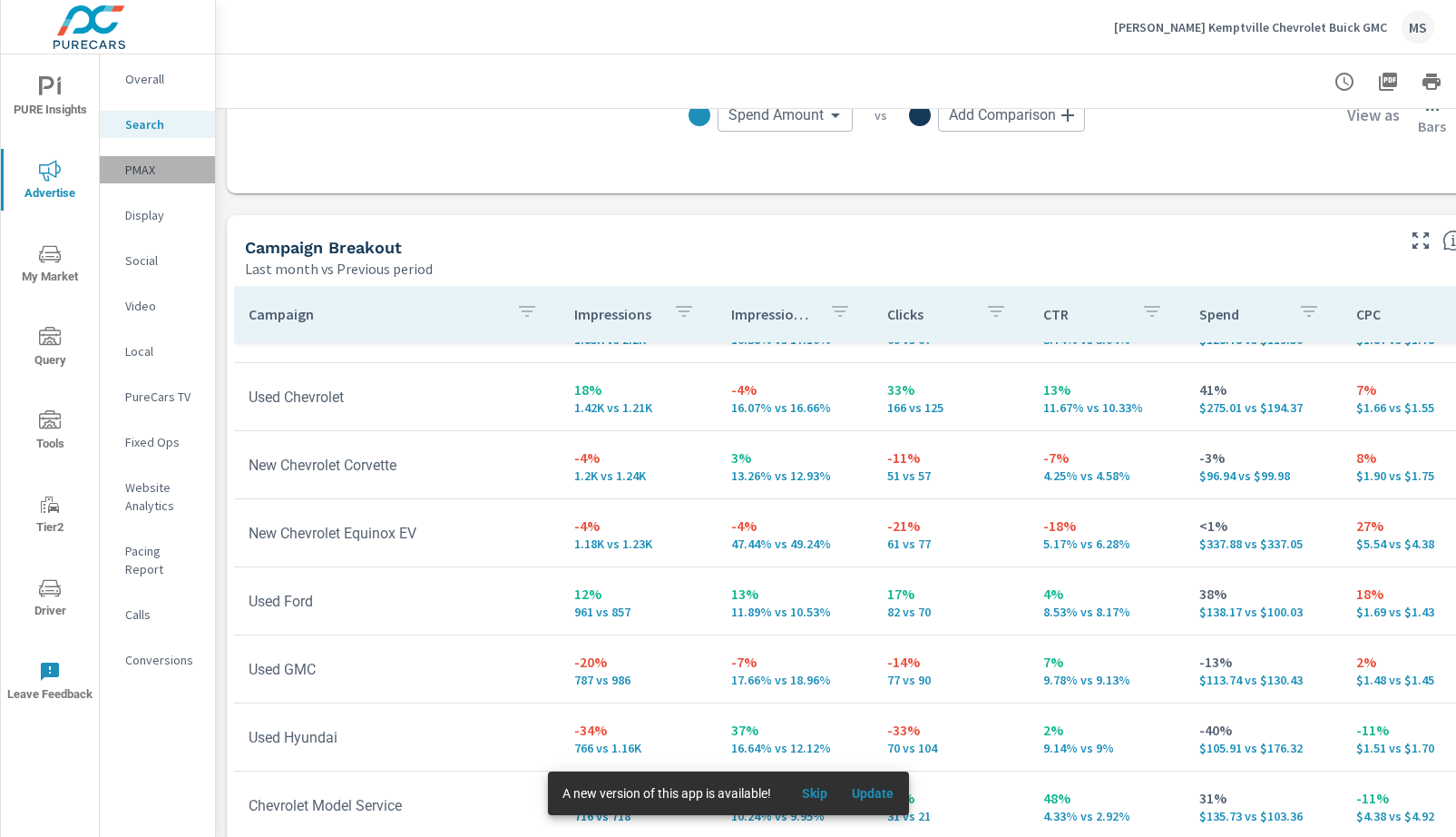
click at [146, 160] on p "PMAX" at bounding box center [162, 169] width 76 height 18
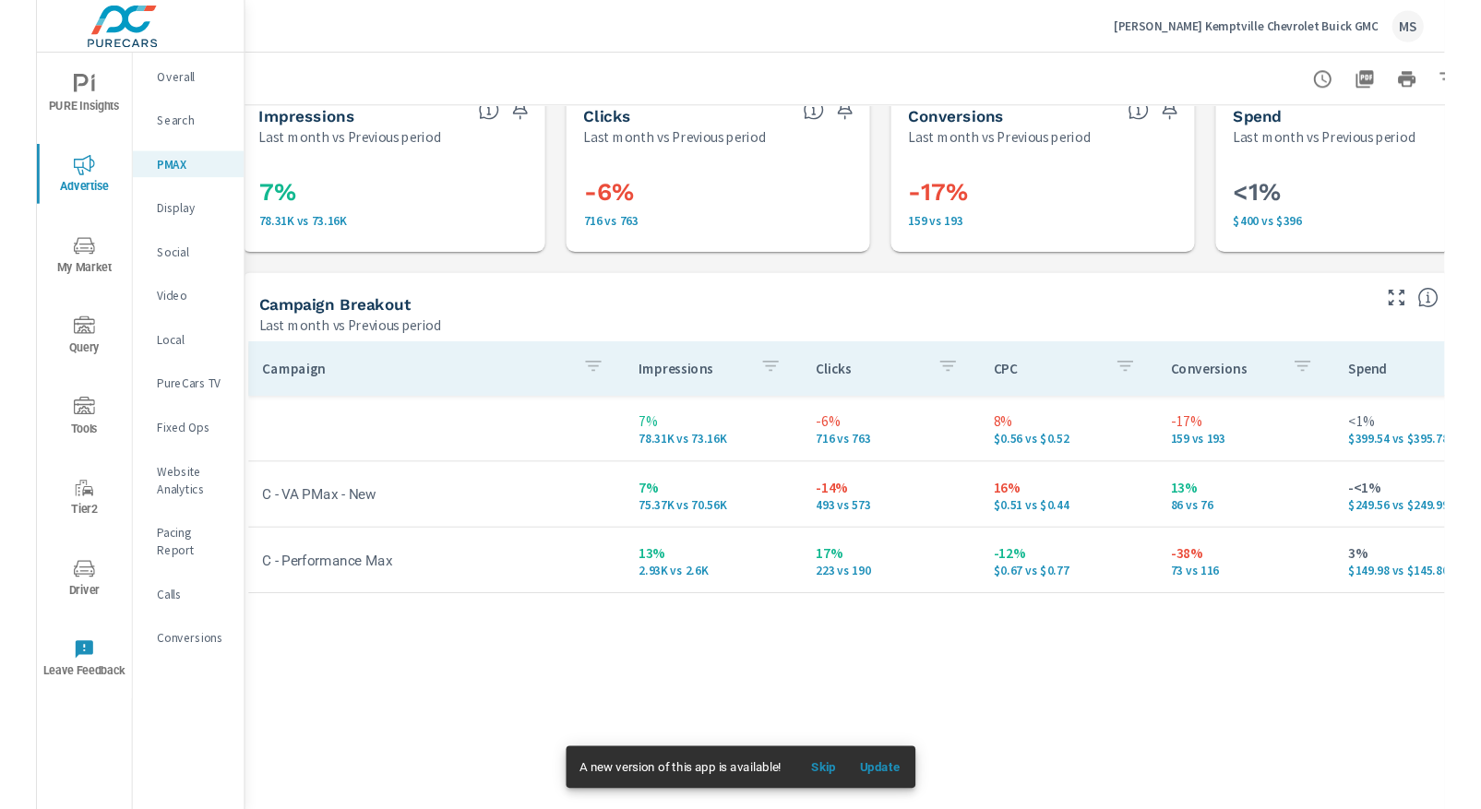
scroll to position [32, 25]
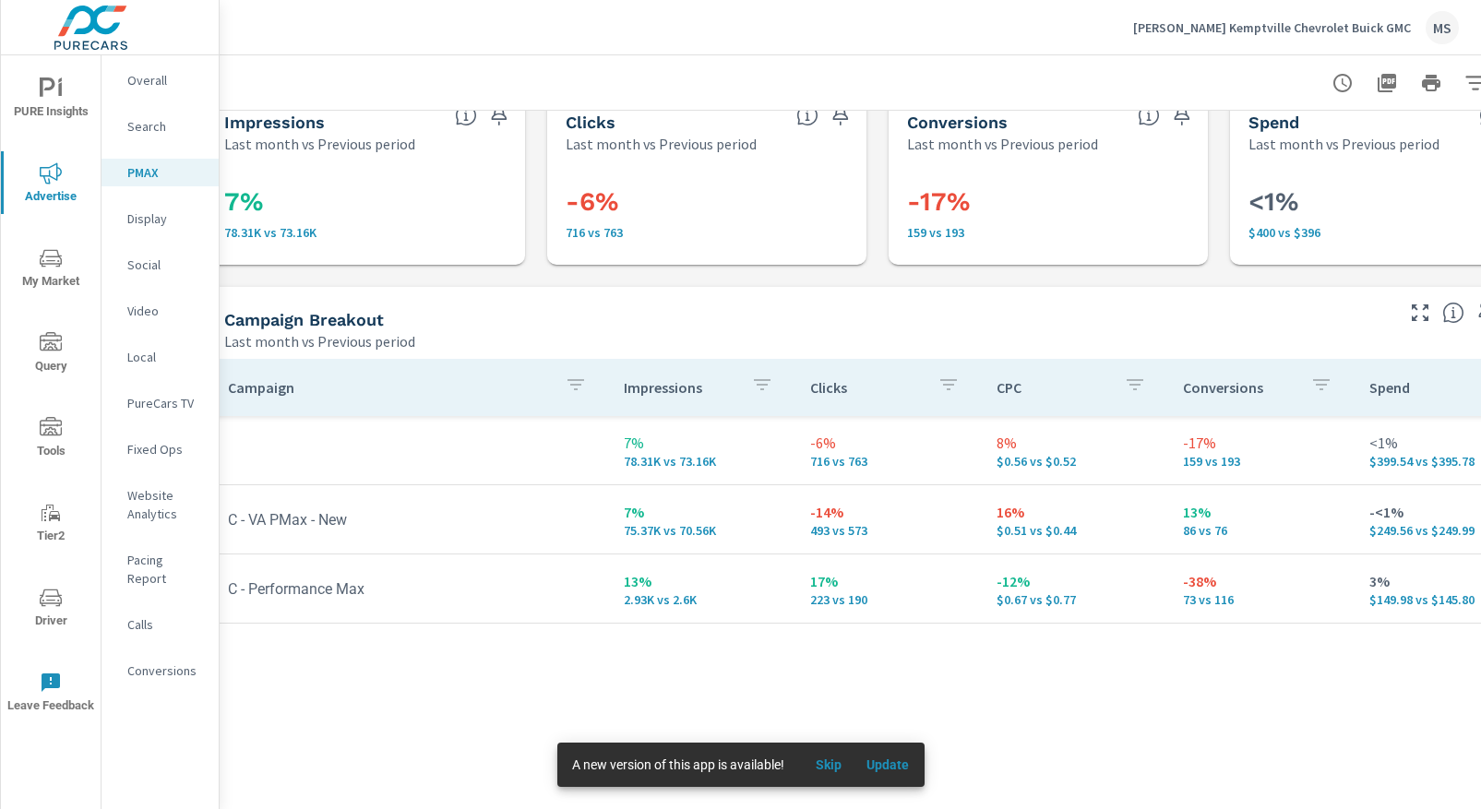
click at [135, 130] on p "Search" at bounding box center [165, 126] width 77 height 18
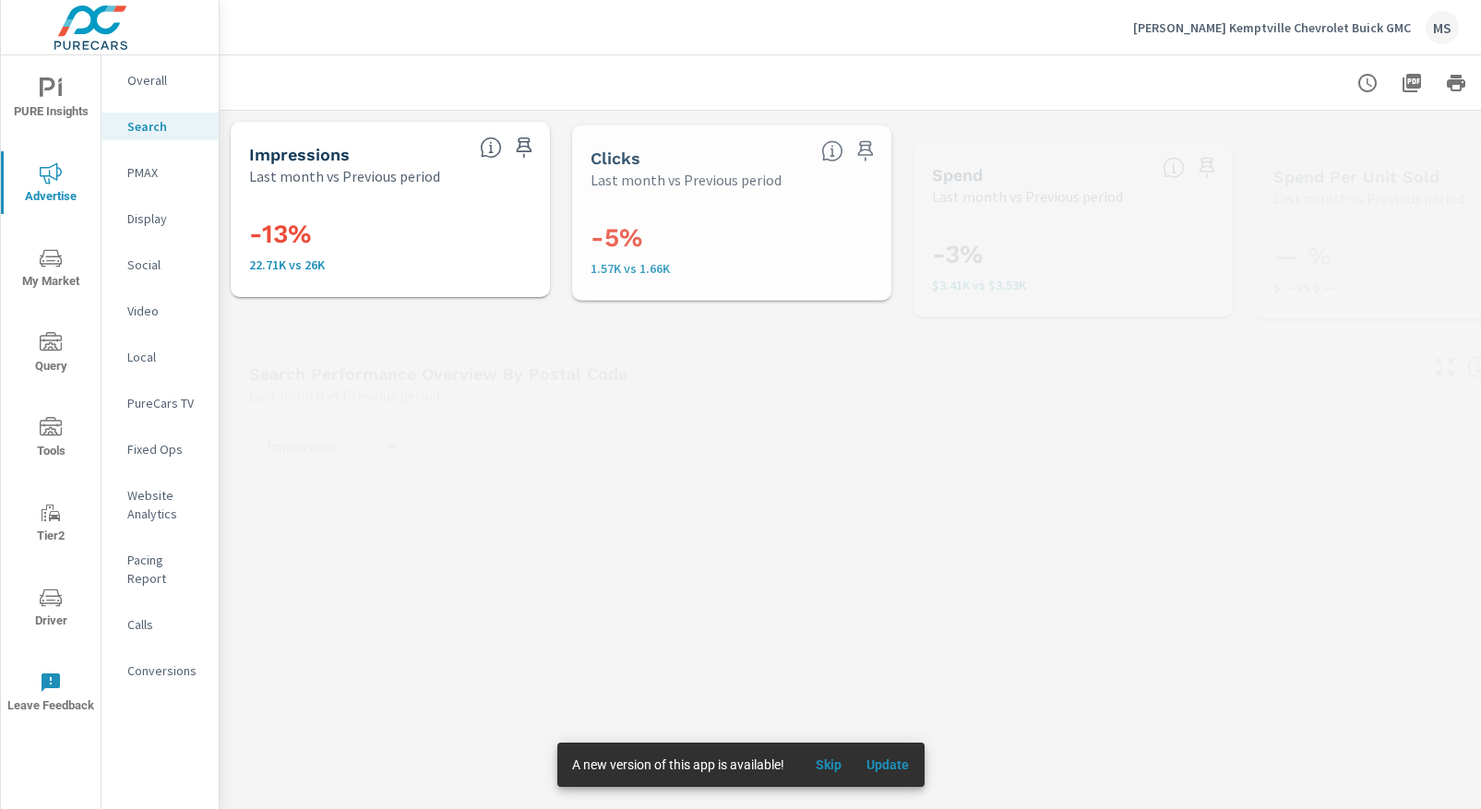
scroll to position [1246, 0]
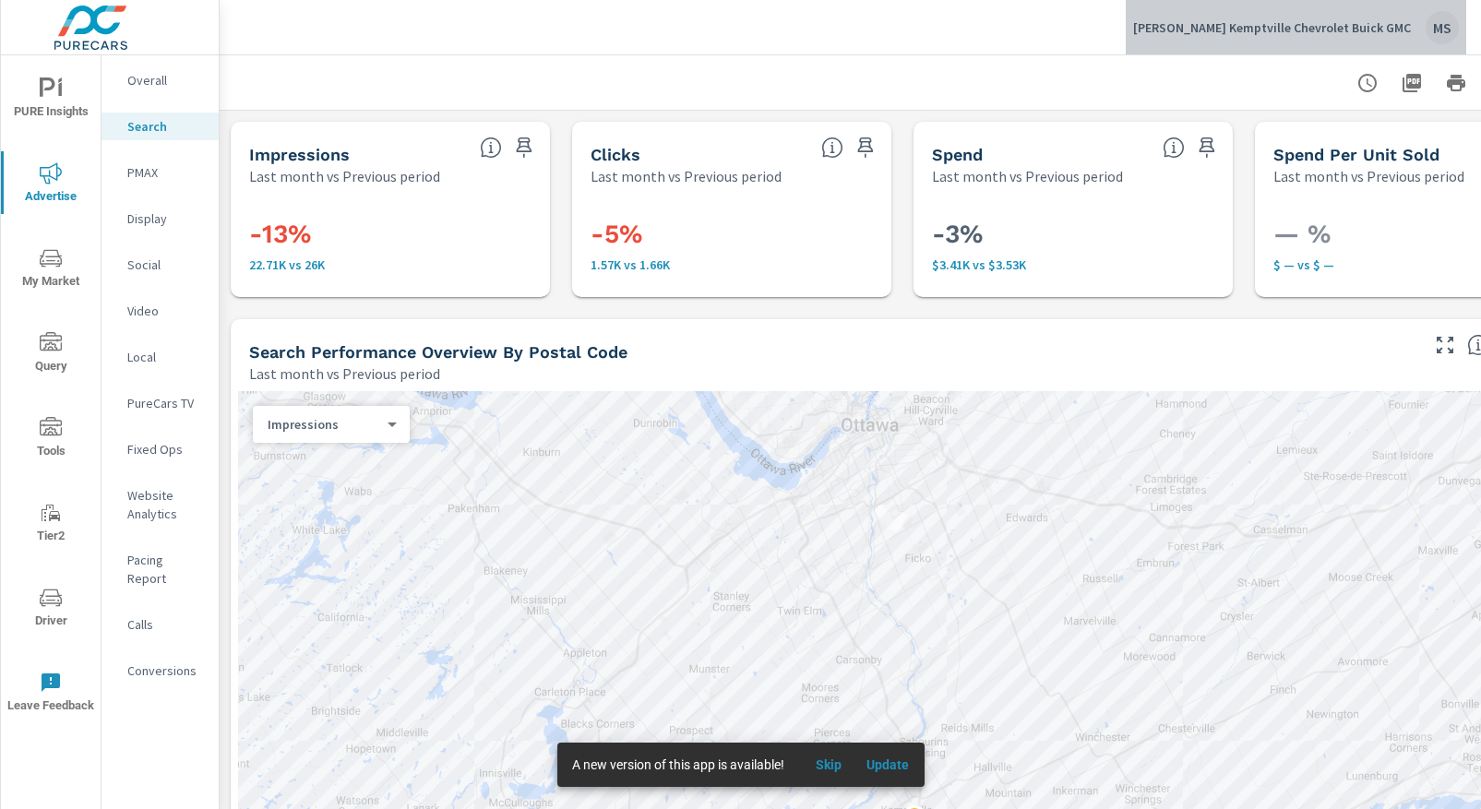
click at [1440, 28] on div "MS" at bounding box center [1442, 27] width 33 height 33
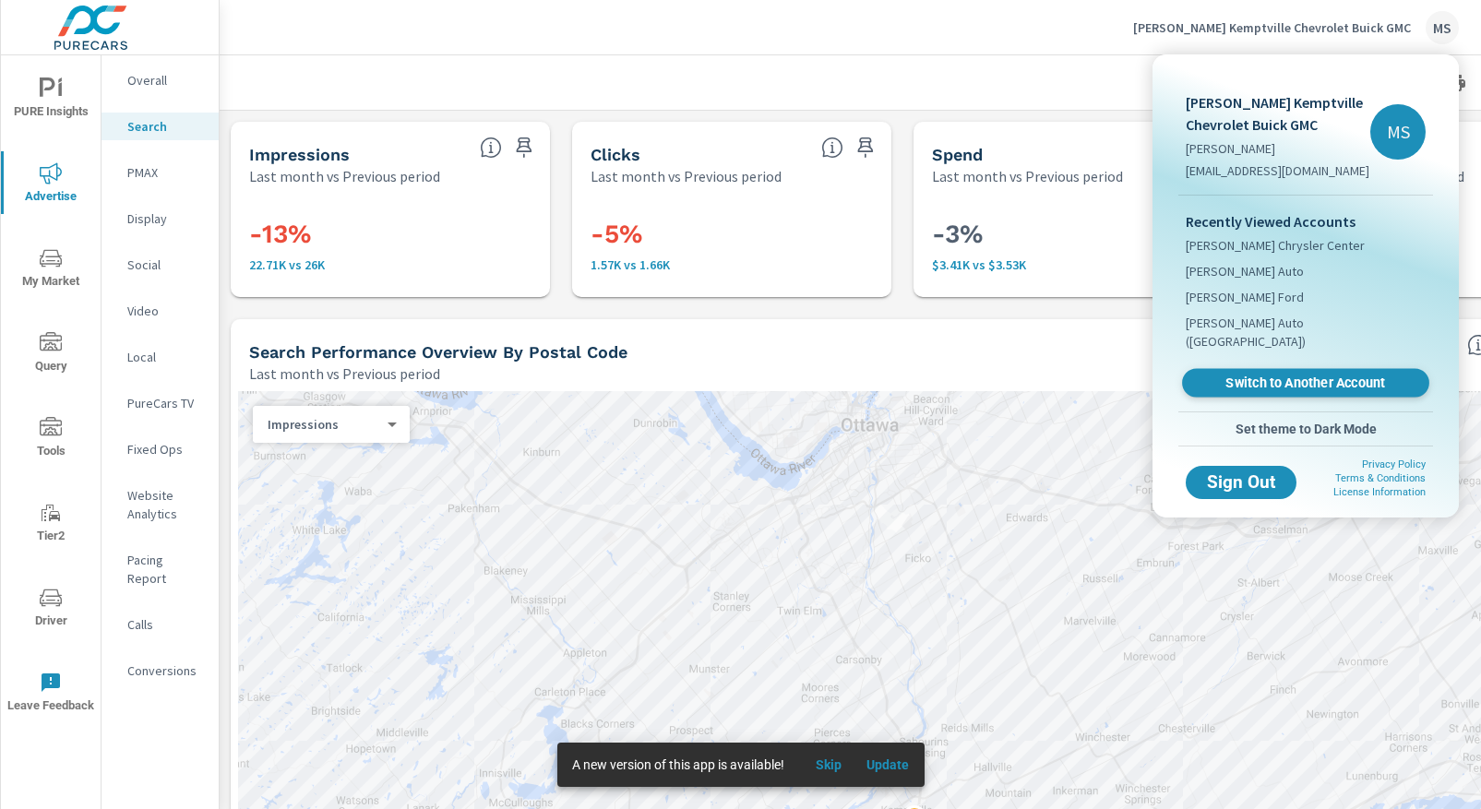
click at [1260, 375] on span "Switch to Another Account" at bounding box center [1305, 384] width 226 height 18
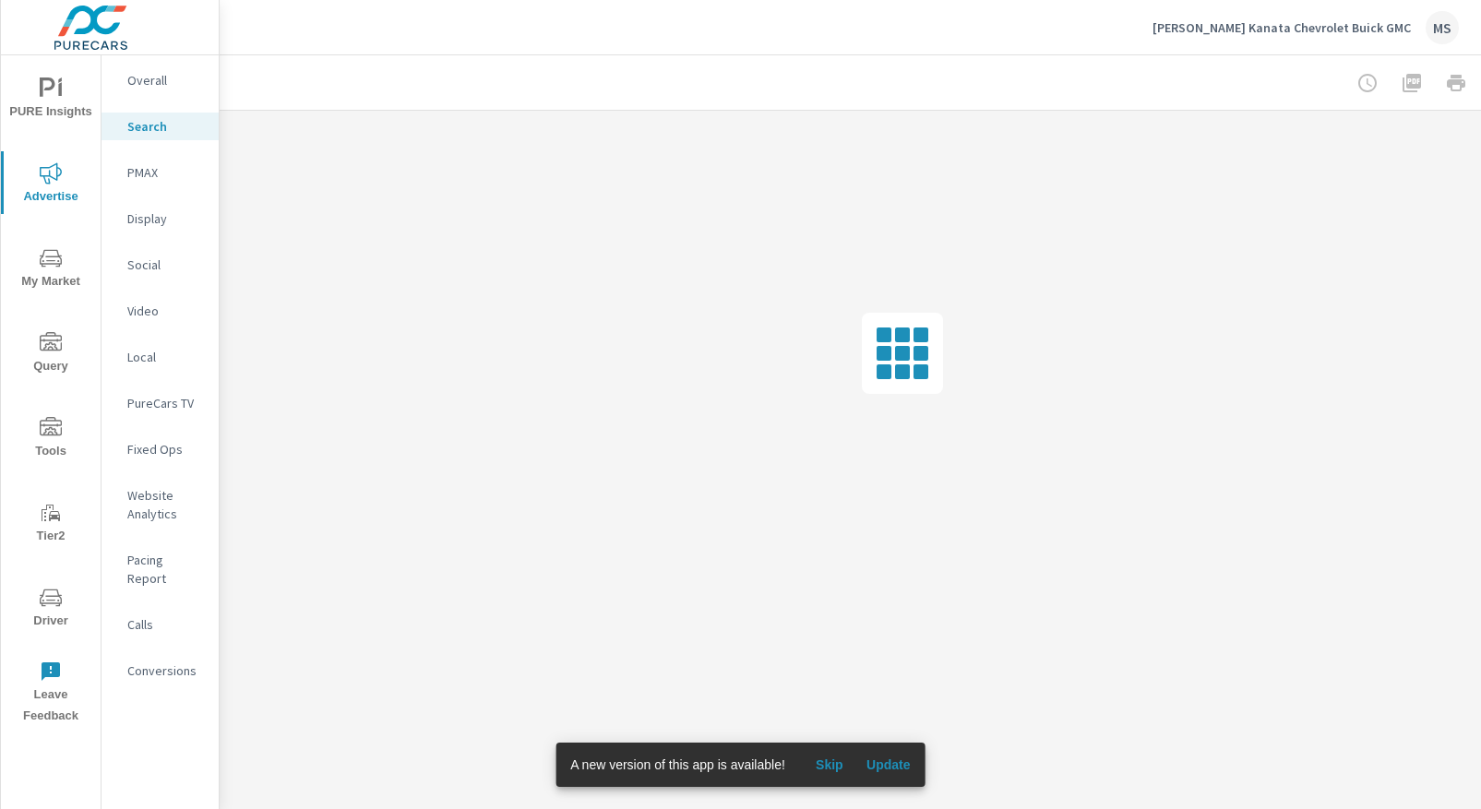
click at [44, 101] on span "PURE Insights" at bounding box center [50, 100] width 89 height 45
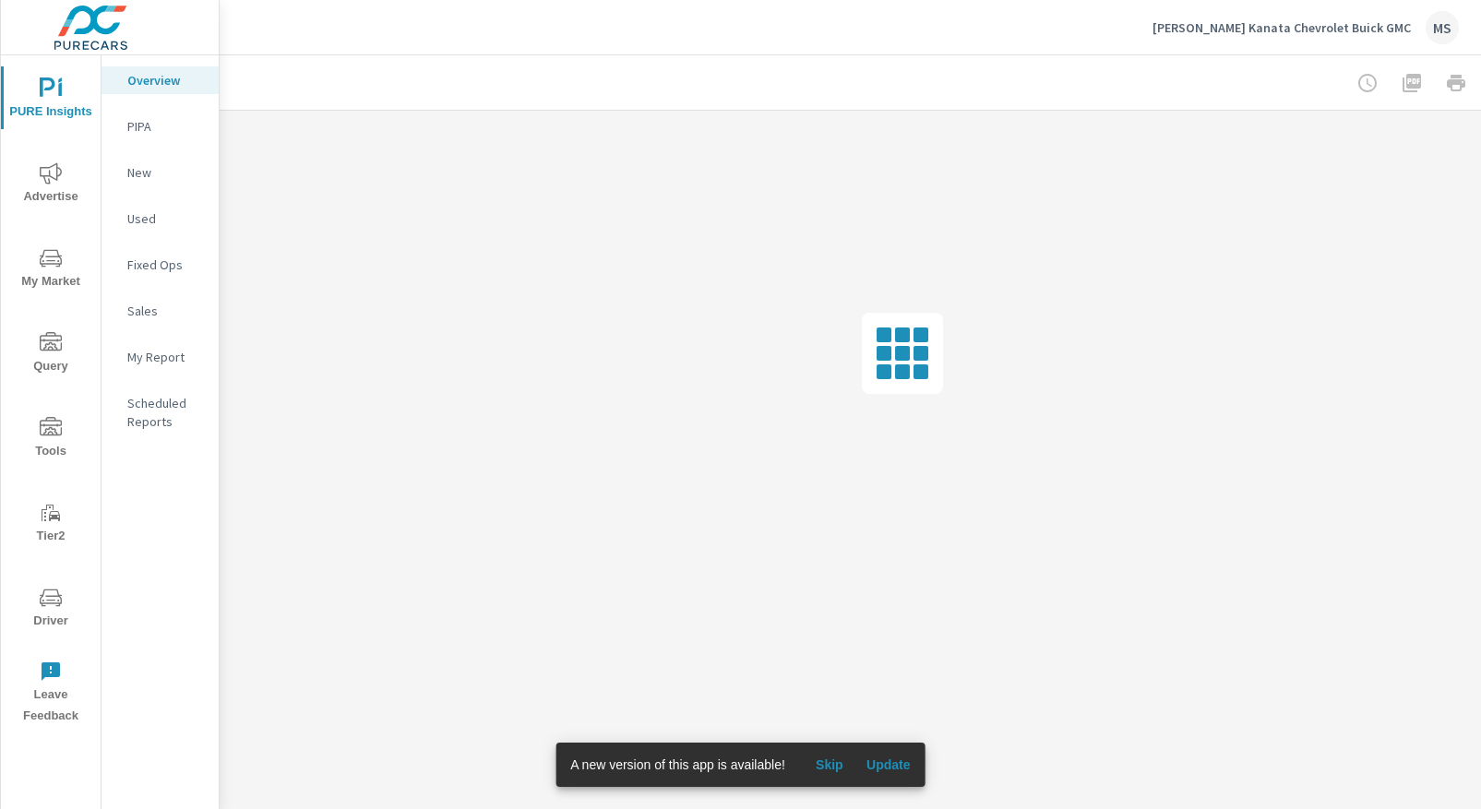
click at [165, 350] on p "My Report" at bounding box center [165, 357] width 77 height 18
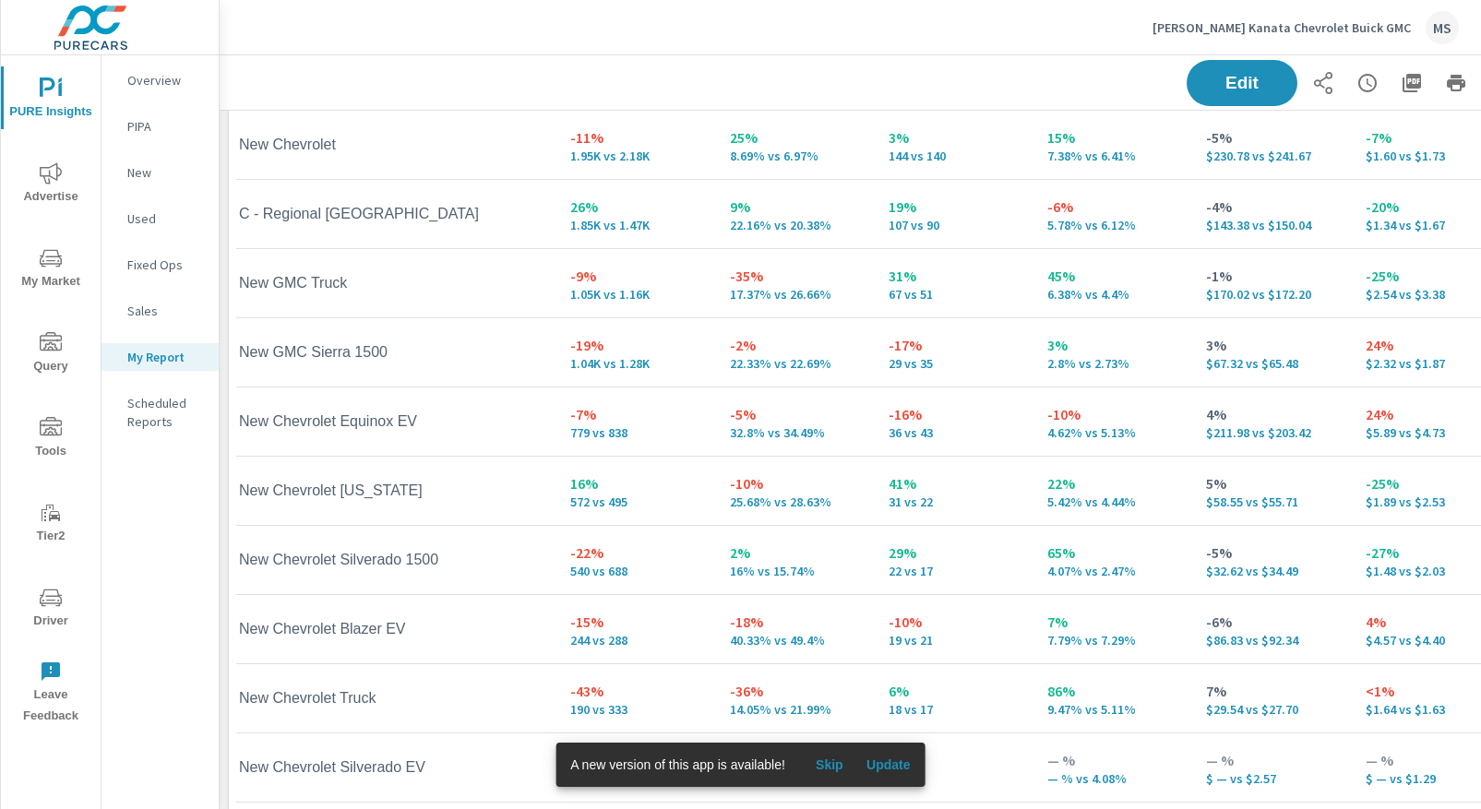
scroll to position [993, 0]
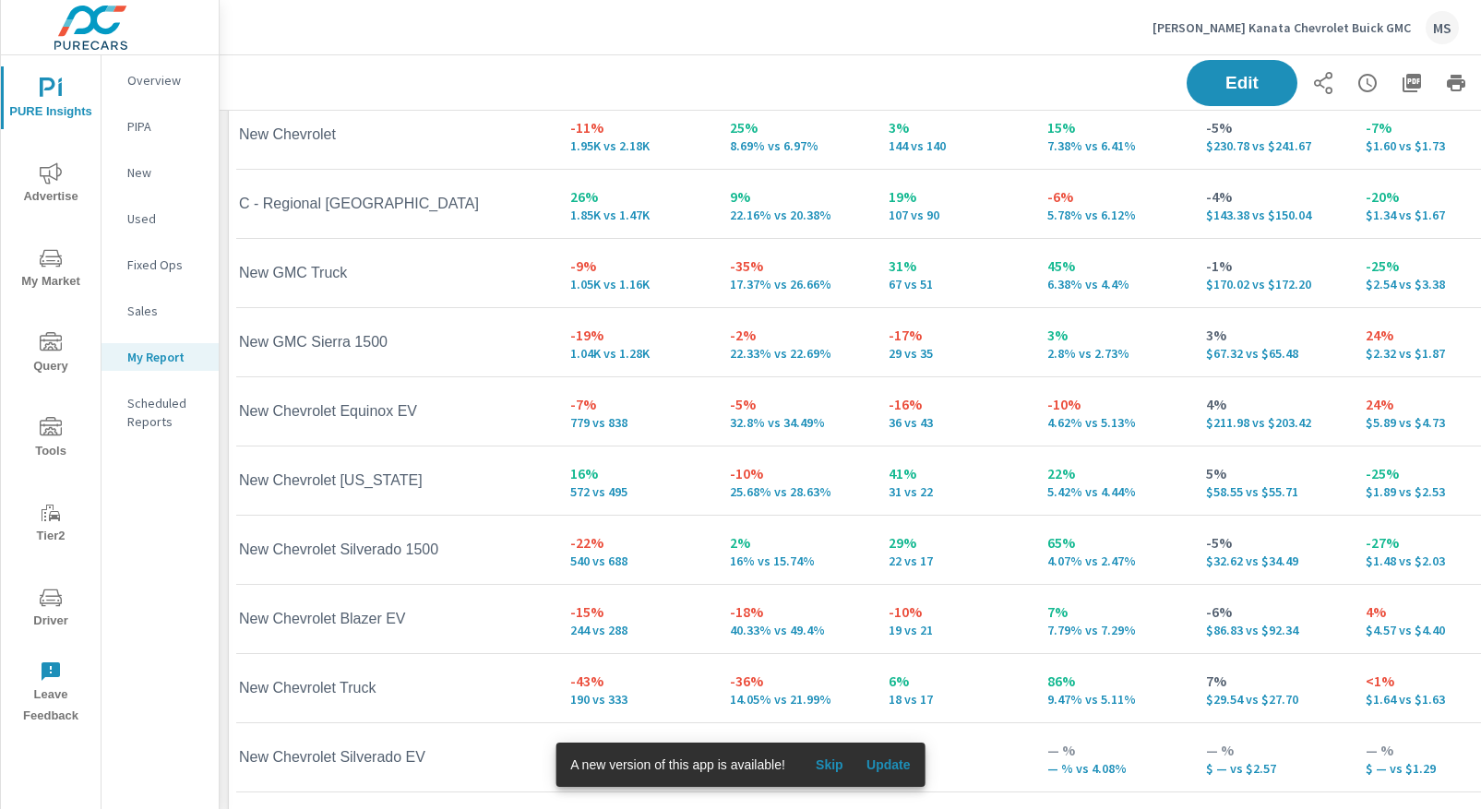
click at [1212, 284] on p "$170.02 vs $172.20" at bounding box center [1270, 284] width 129 height 15
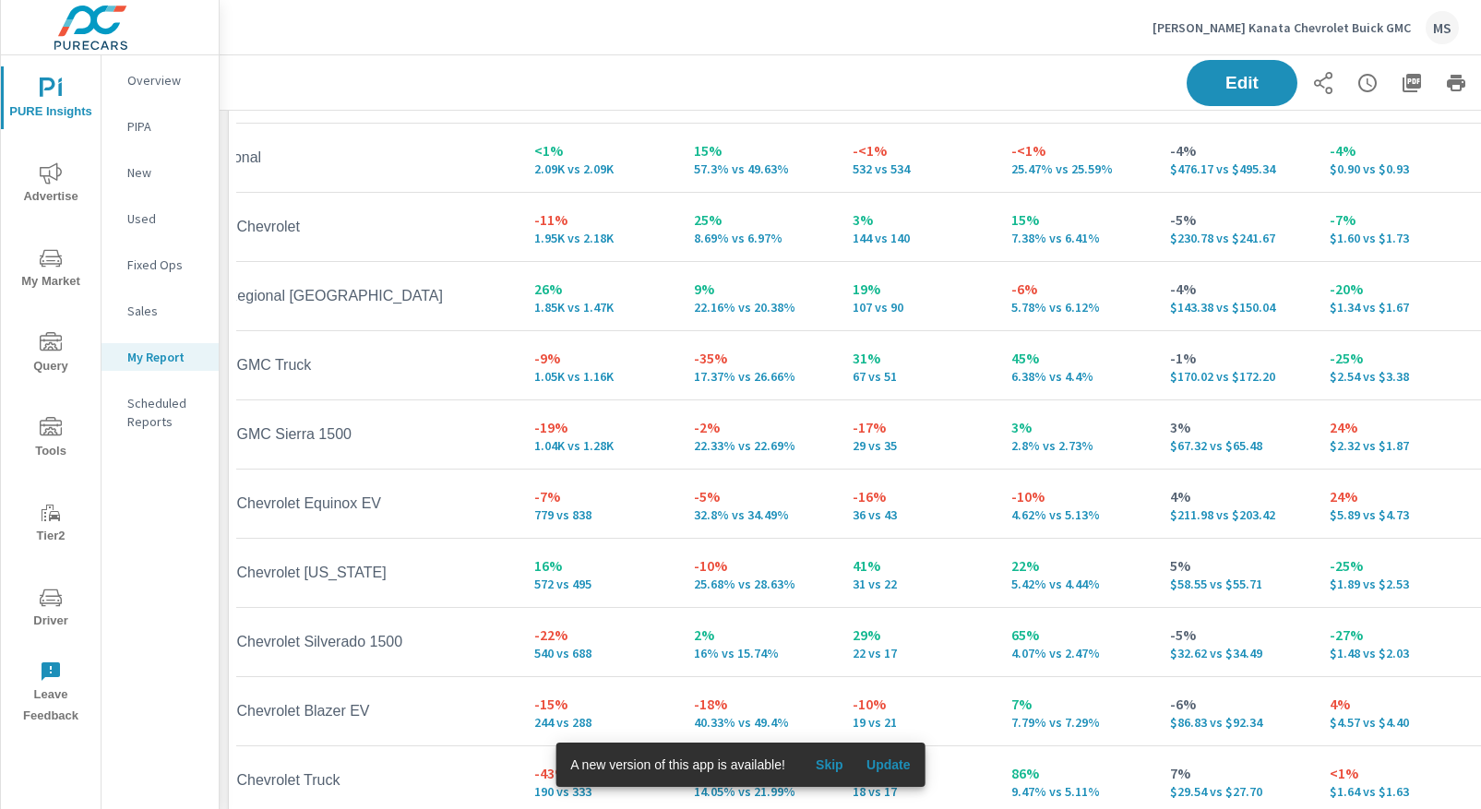
scroll to position [0, 51]
drag, startPoint x: 853, startPoint y: 452, endPoint x: 841, endPoint y: 450, distance: 12.1
click at [850, 450] on p "29 vs 35" at bounding box center [914, 445] width 129 height 15
drag, startPoint x: 854, startPoint y: 650, endPoint x: 841, endPoint y: 650, distance: 12.9
click at [850, 650] on p "22 vs 17" at bounding box center [914, 653] width 129 height 15
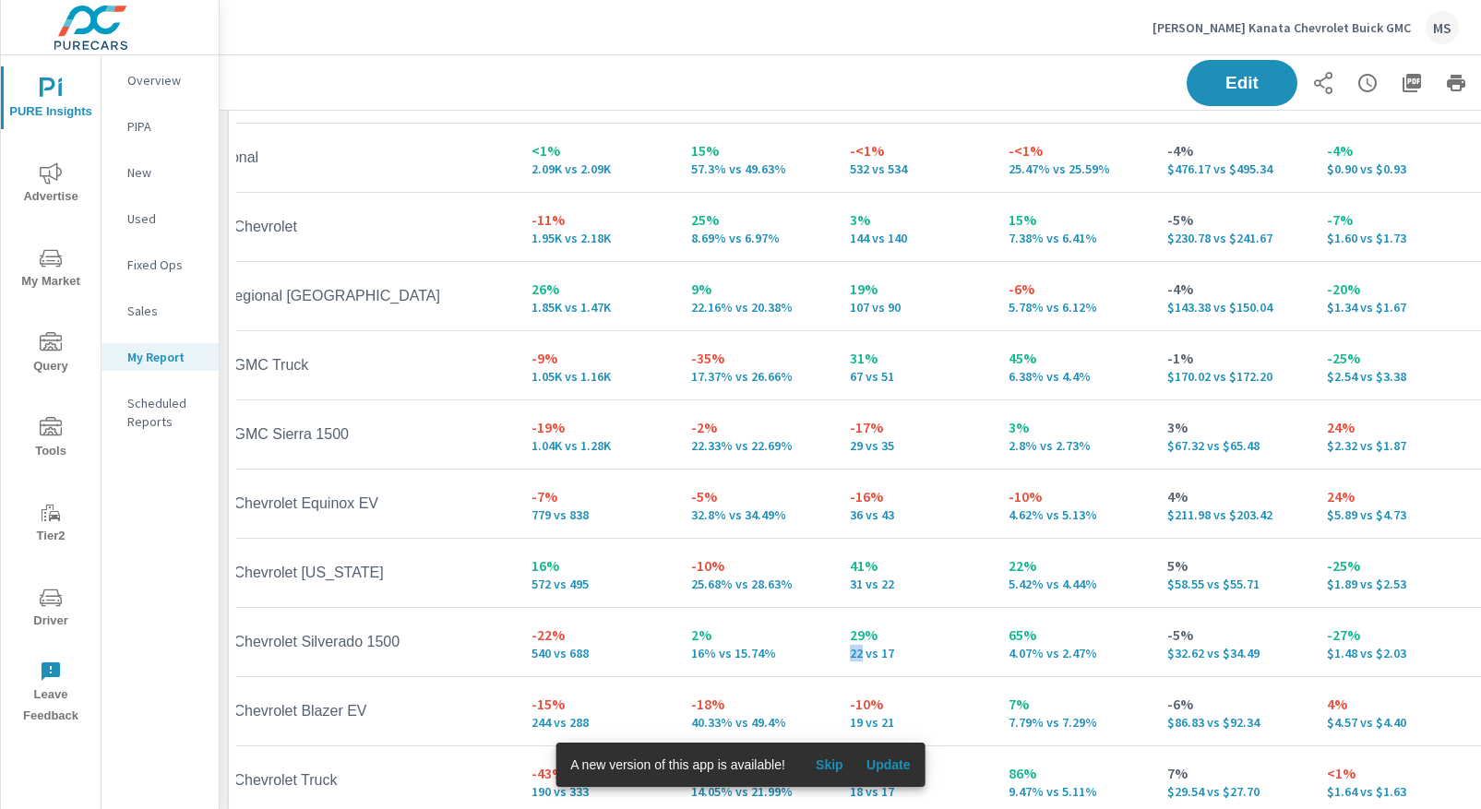
scroll to position [0, 0]
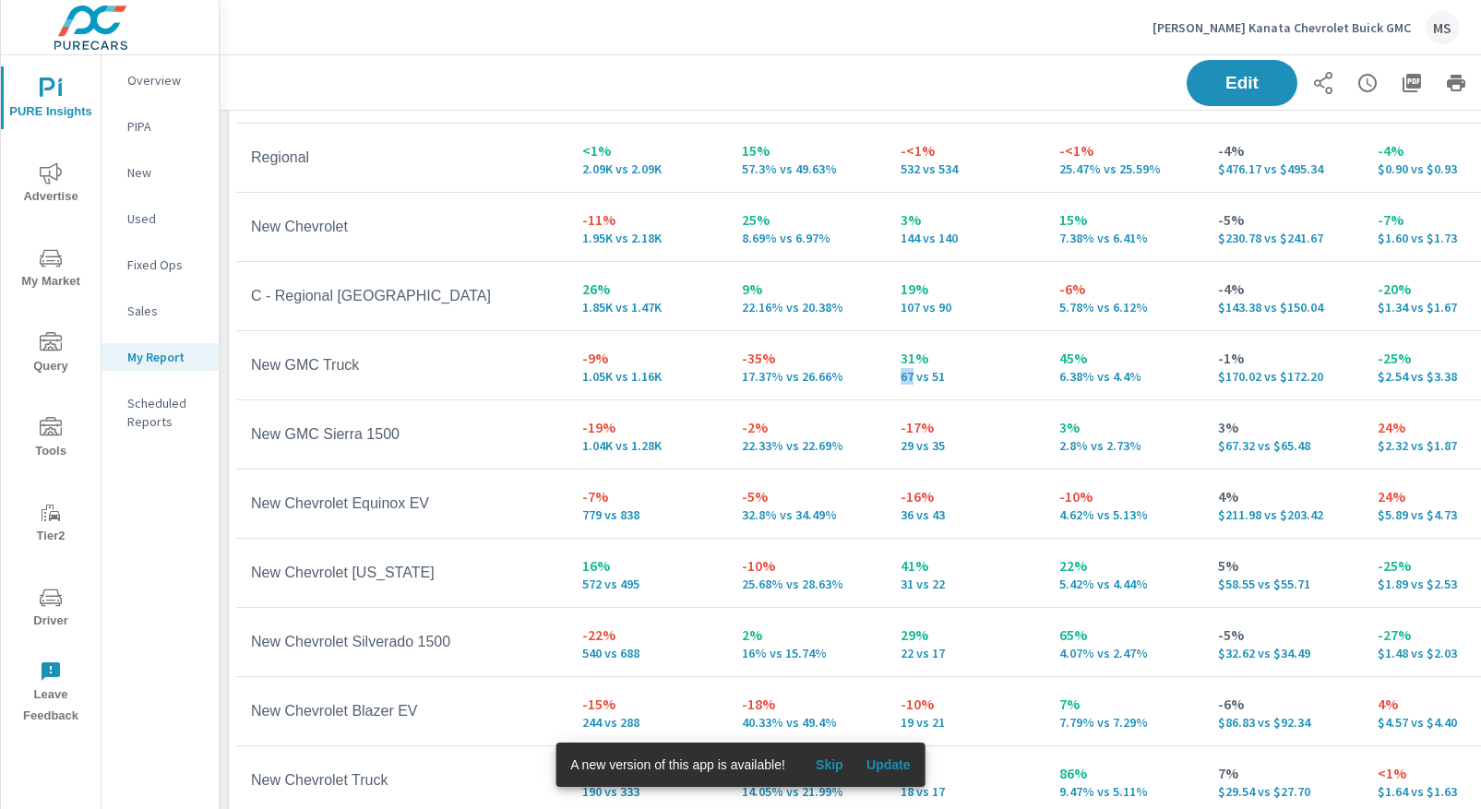
drag, startPoint x: 904, startPoint y: 377, endPoint x: 889, endPoint y: 376, distance: 15.7
click at [889, 376] on td "31% 67 vs 51" at bounding box center [965, 365] width 159 height 66
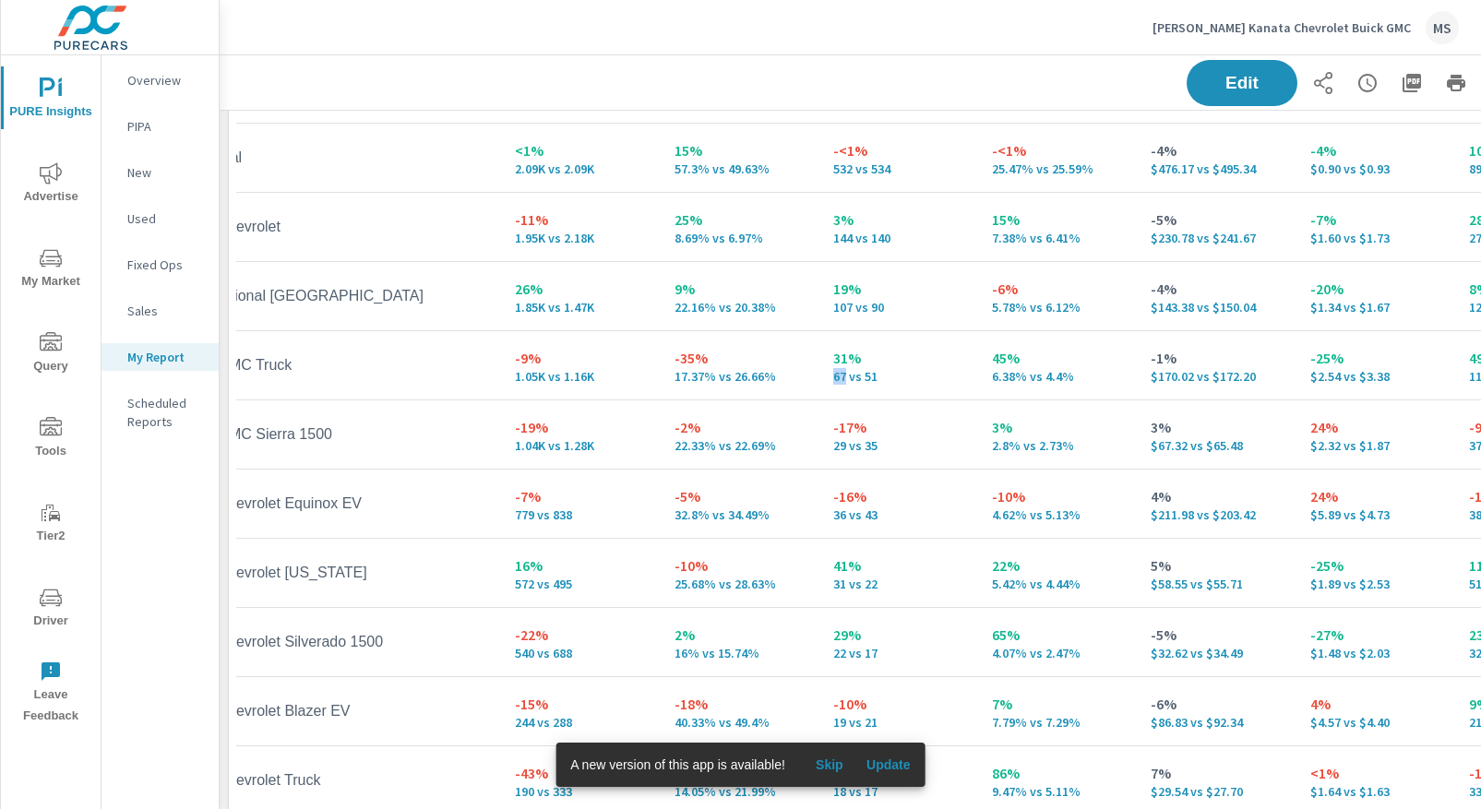
scroll to position [0, 66]
